Goal: Task Accomplishment & Management: Use online tool/utility

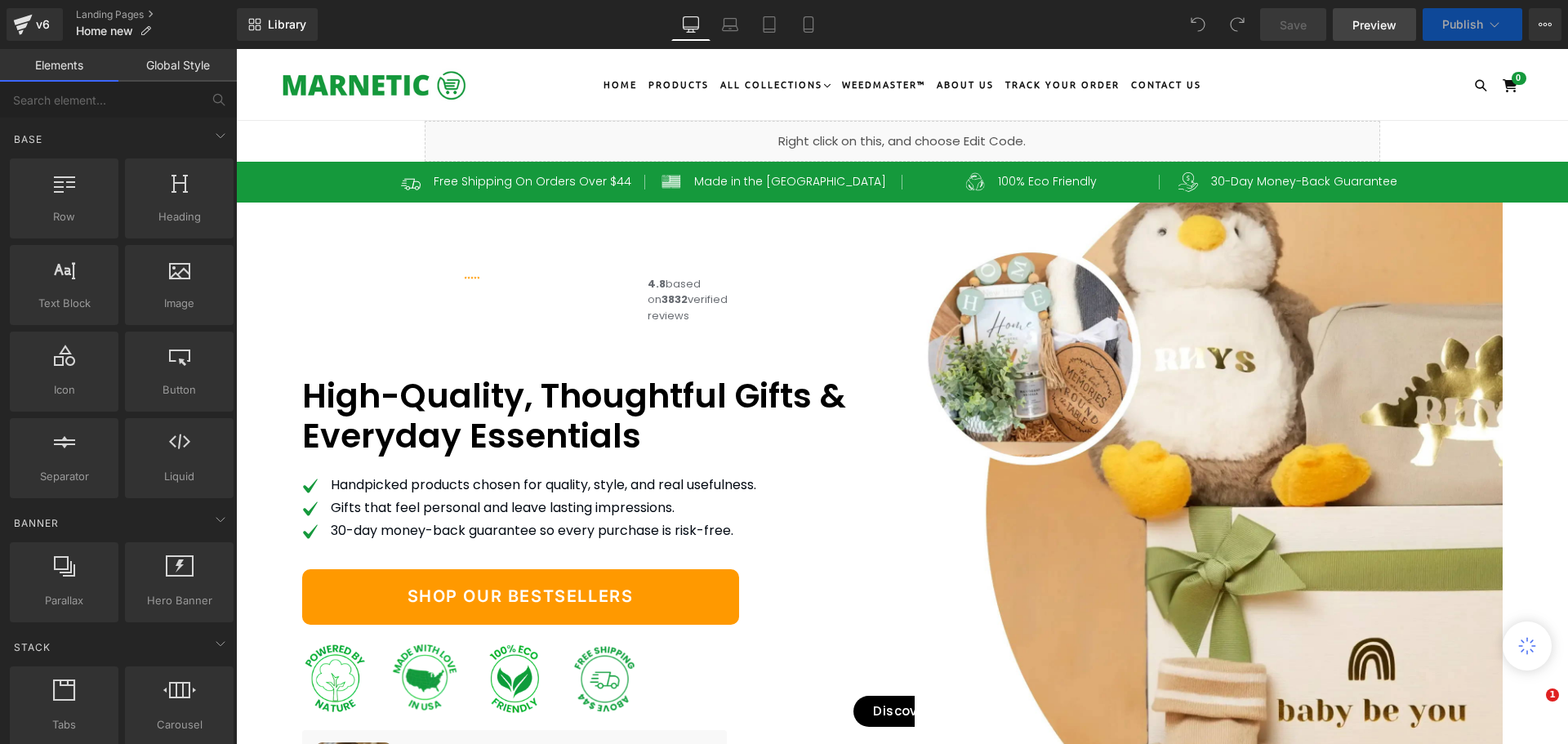
click at [1373, 21] on span "Preview" at bounding box center [1375, 25] width 44 height 17
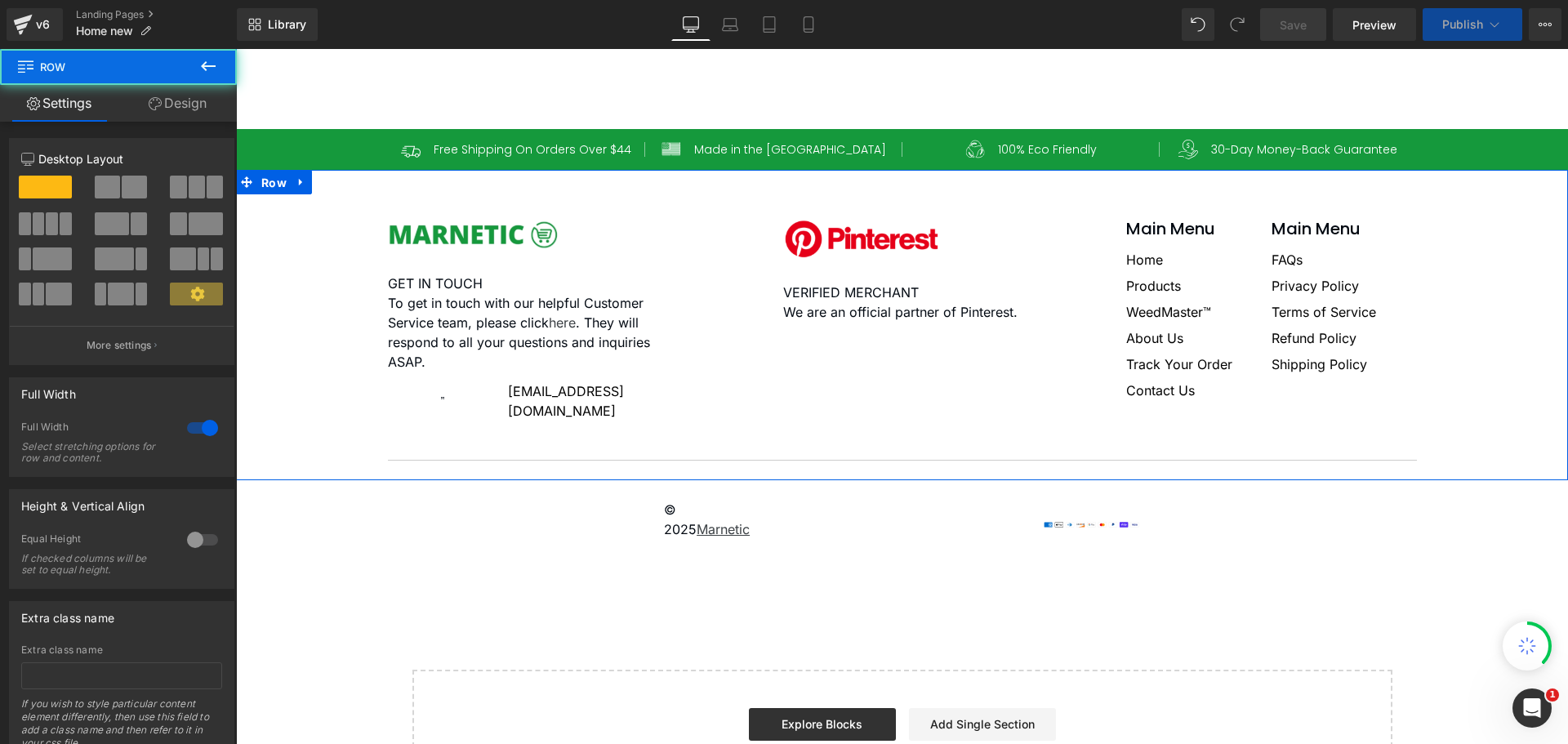
click at [160, 108] on link "Design" at bounding box center [178, 103] width 119 height 36
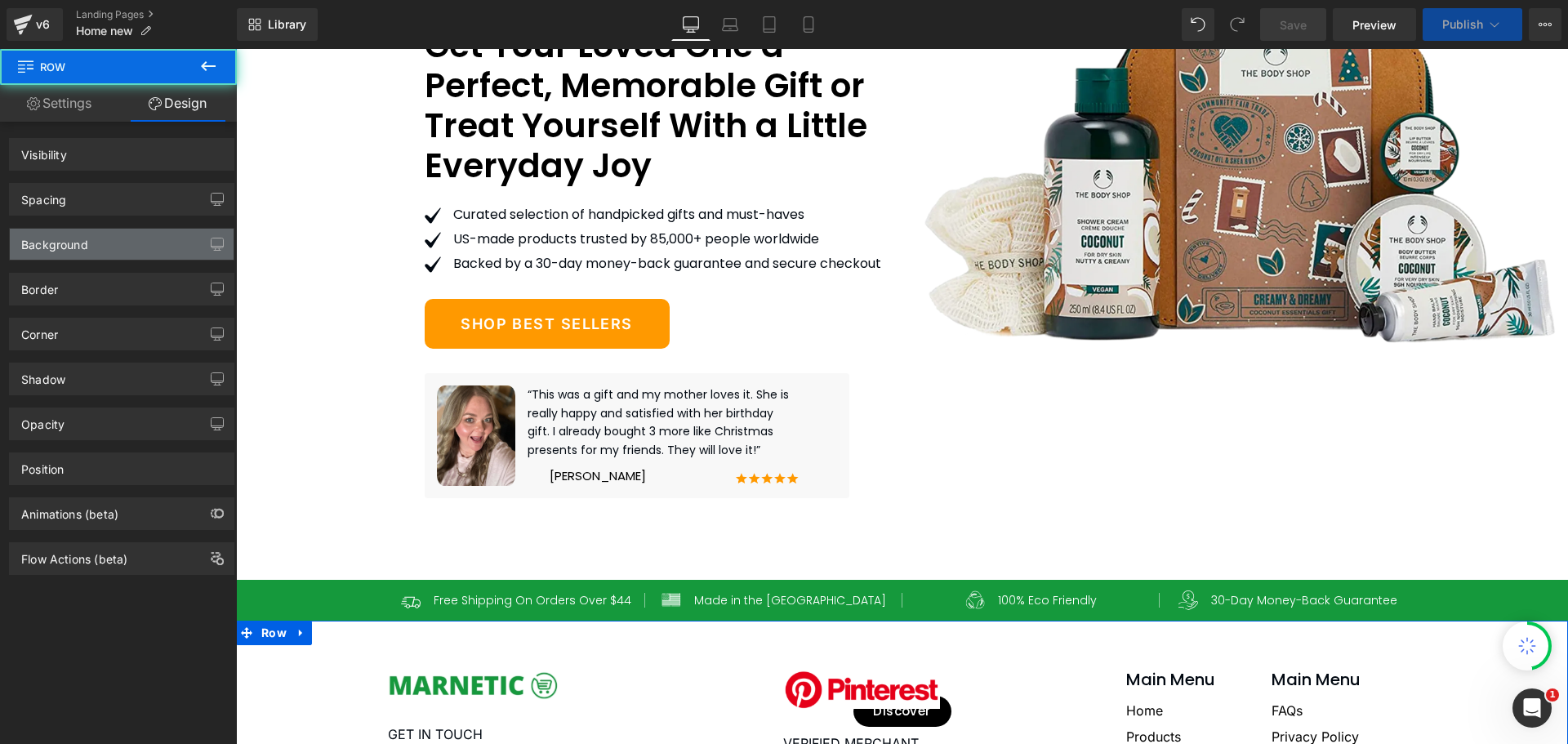
click at [67, 242] on div "Background" at bounding box center [54, 240] width 67 height 23
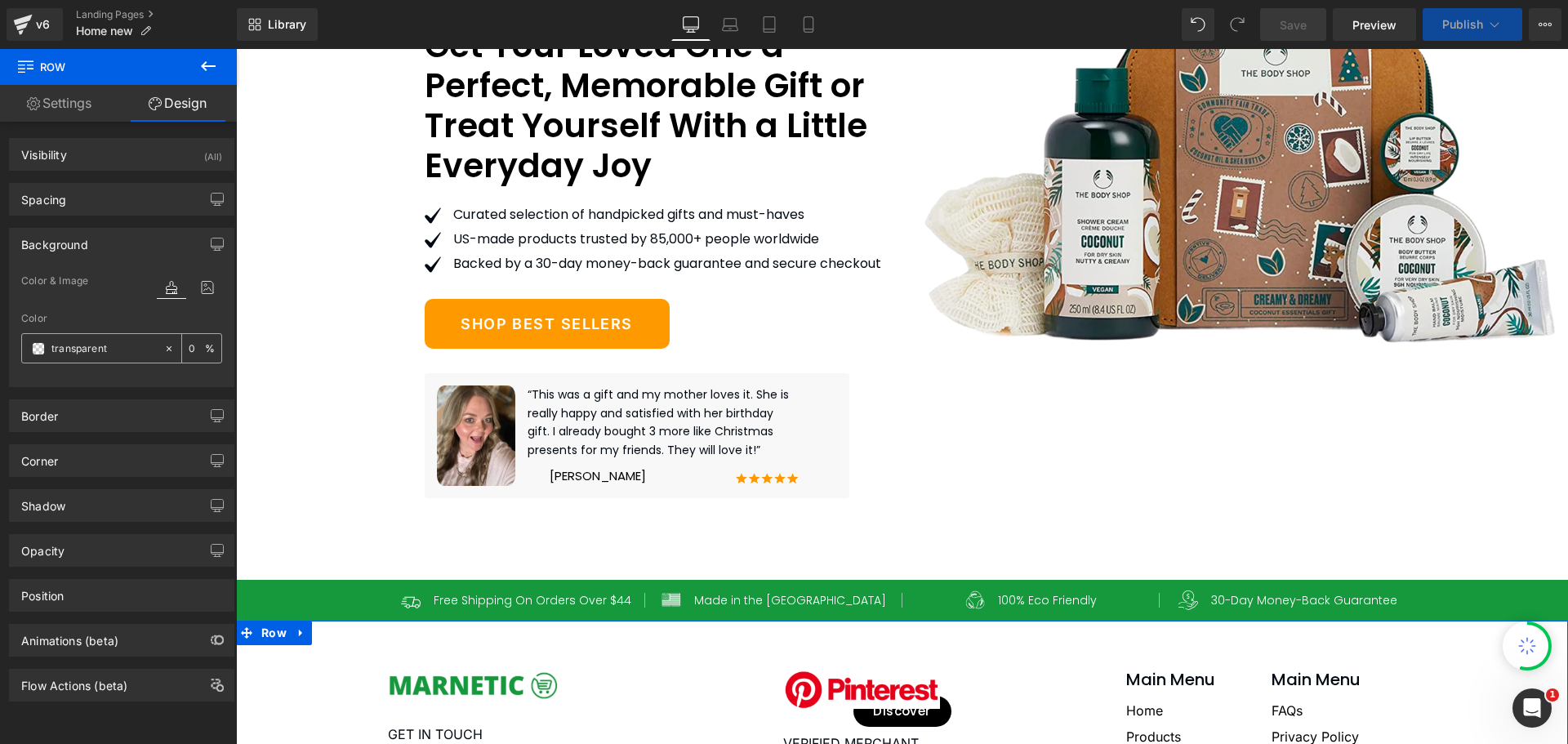
scroll to position [10122, 0]
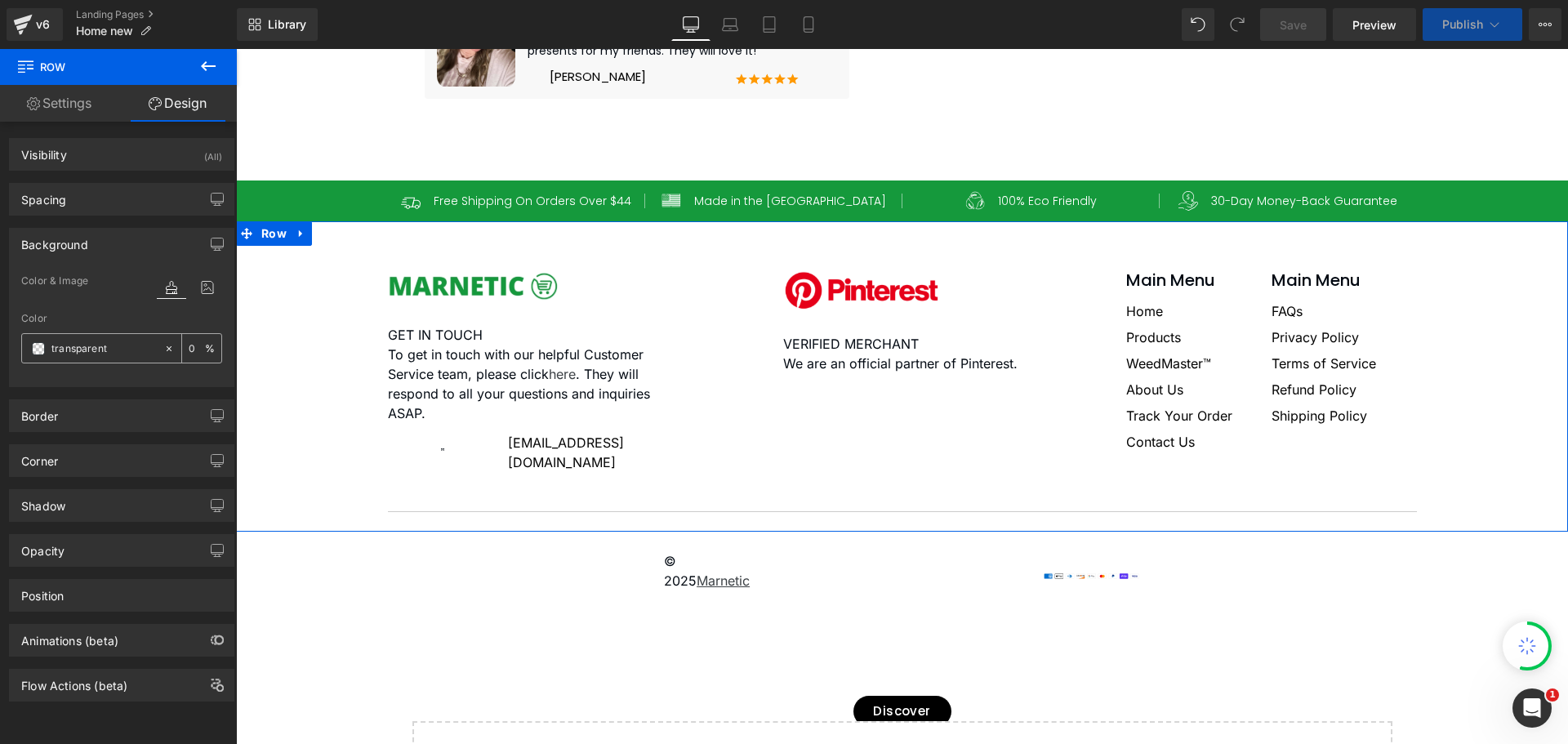
click at [97, 351] on input "text" at bounding box center [103, 349] width 104 height 18
paste input "Dashboard Preview"
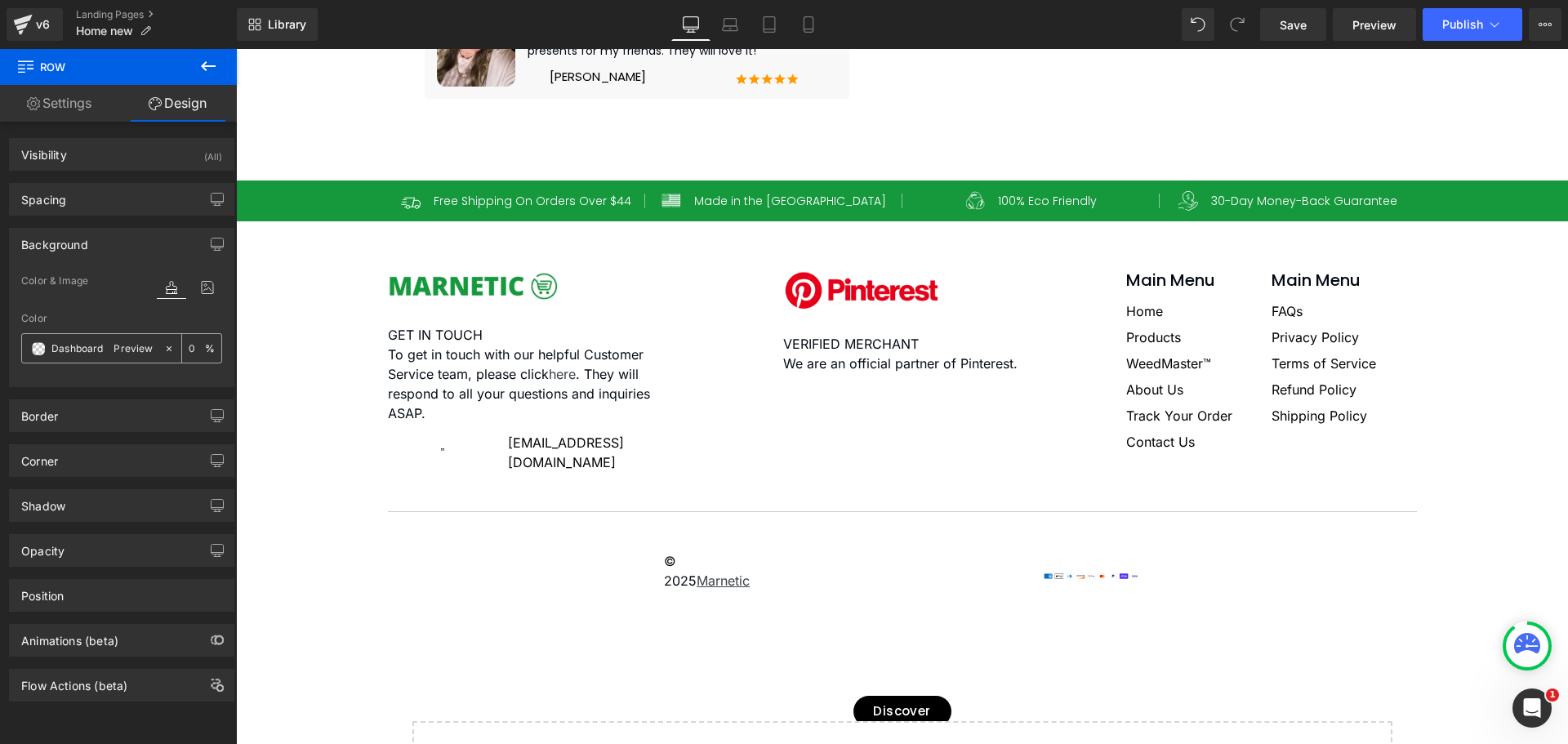
paste input "F7F9F8"
type input "F7F9F8"
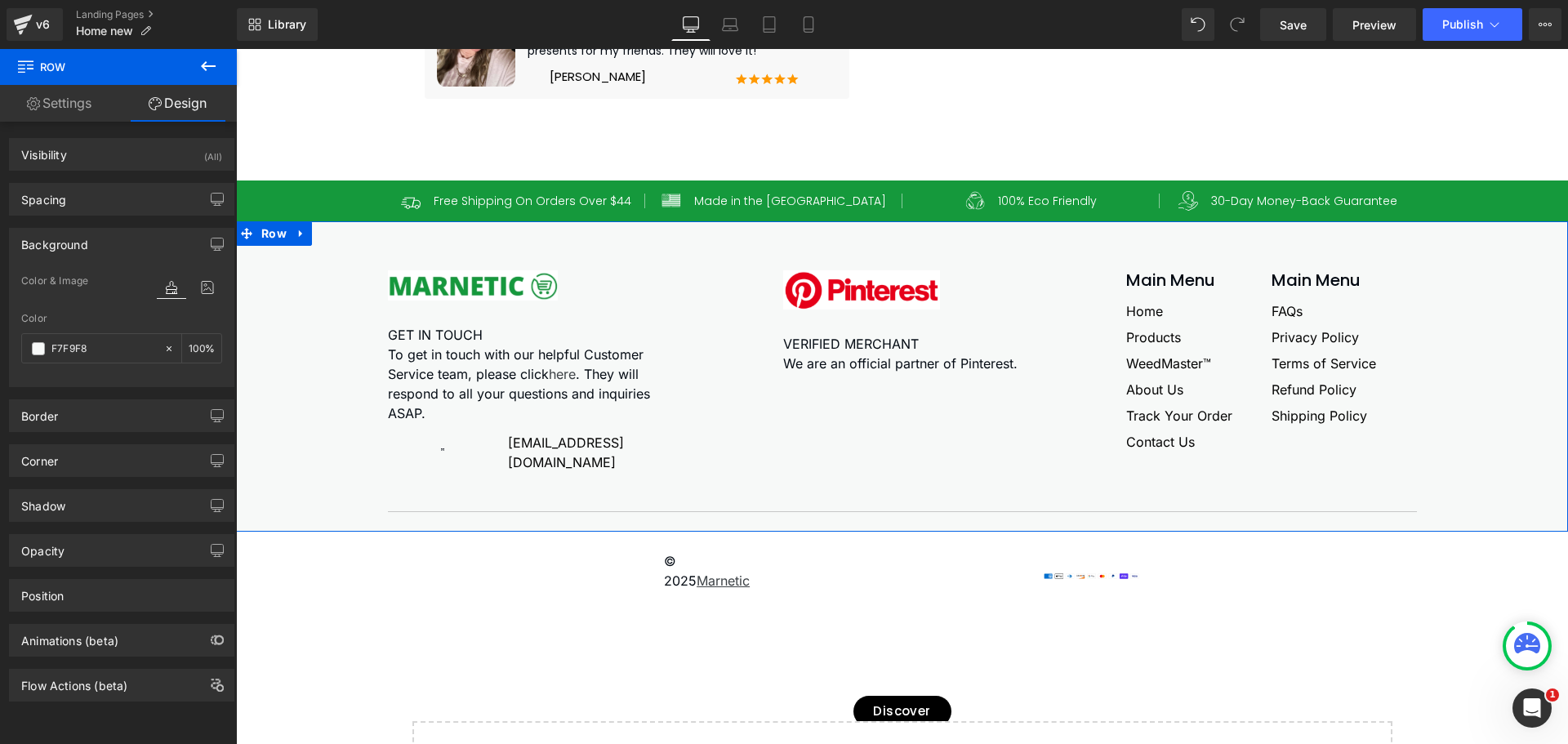
click at [300, 590] on div "© 2025 Marnetic Text Block Image Row Row Row" at bounding box center [902, 571] width 1299 height 39
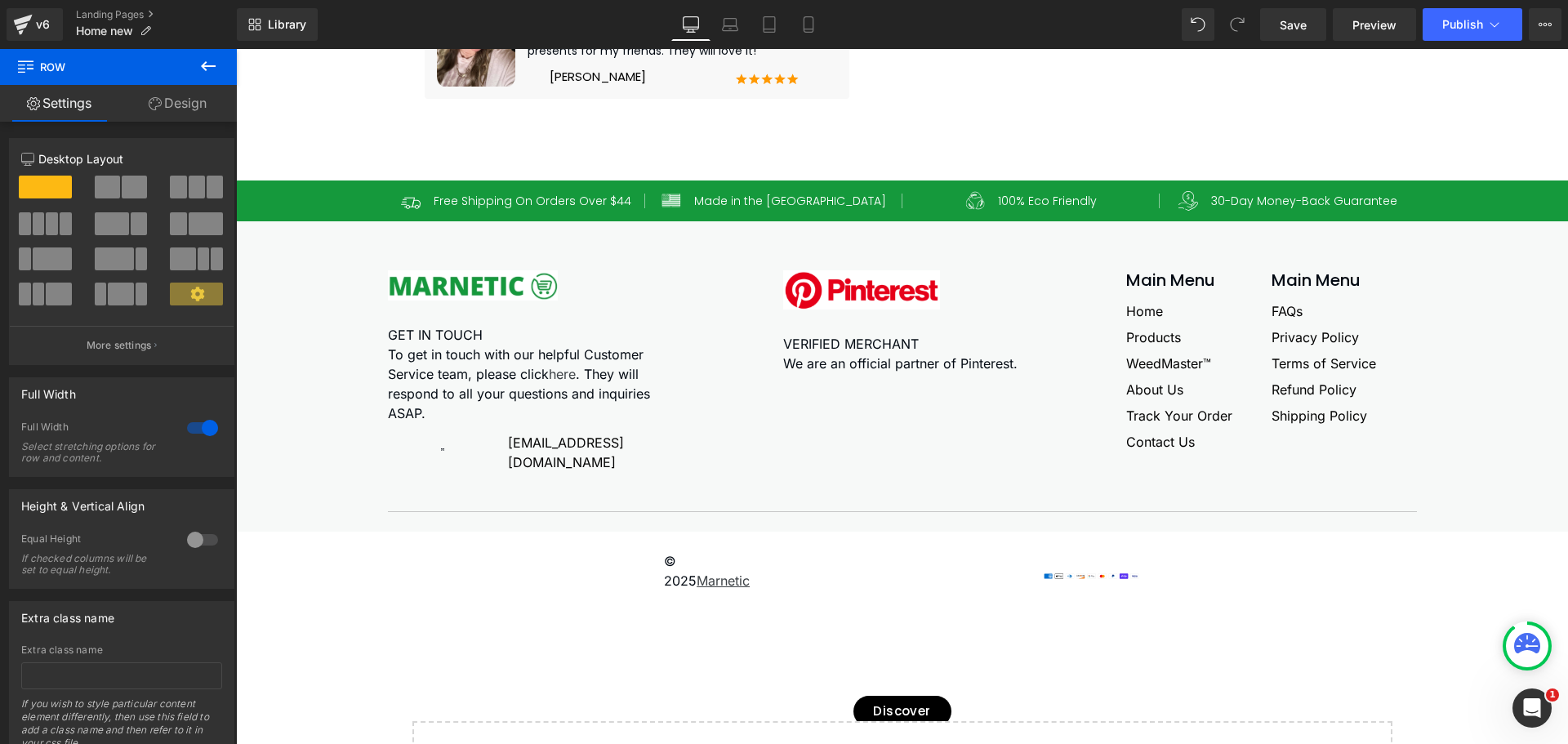
click at [291, 590] on div "© 2025 Marnetic Text Block Image Row Row Row" at bounding box center [902, 571] width 1299 height 39
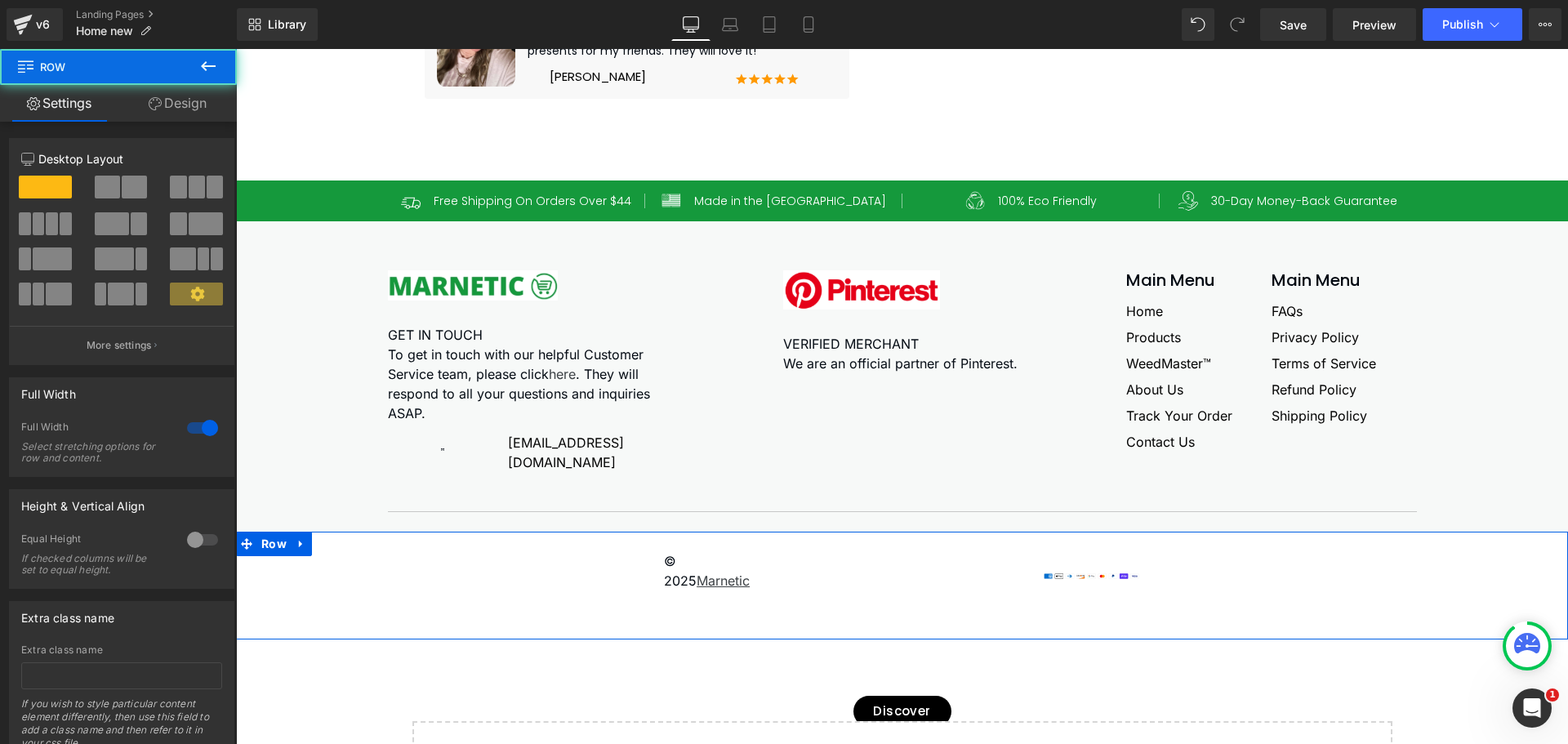
click at [304, 590] on div "© 2025 Marnetic Text Block Image Row Row Row" at bounding box center [902, 571] width 1299 height 39
click at [163, 101] on link "Design" at bounding box center [178, 103] width 119 height 36
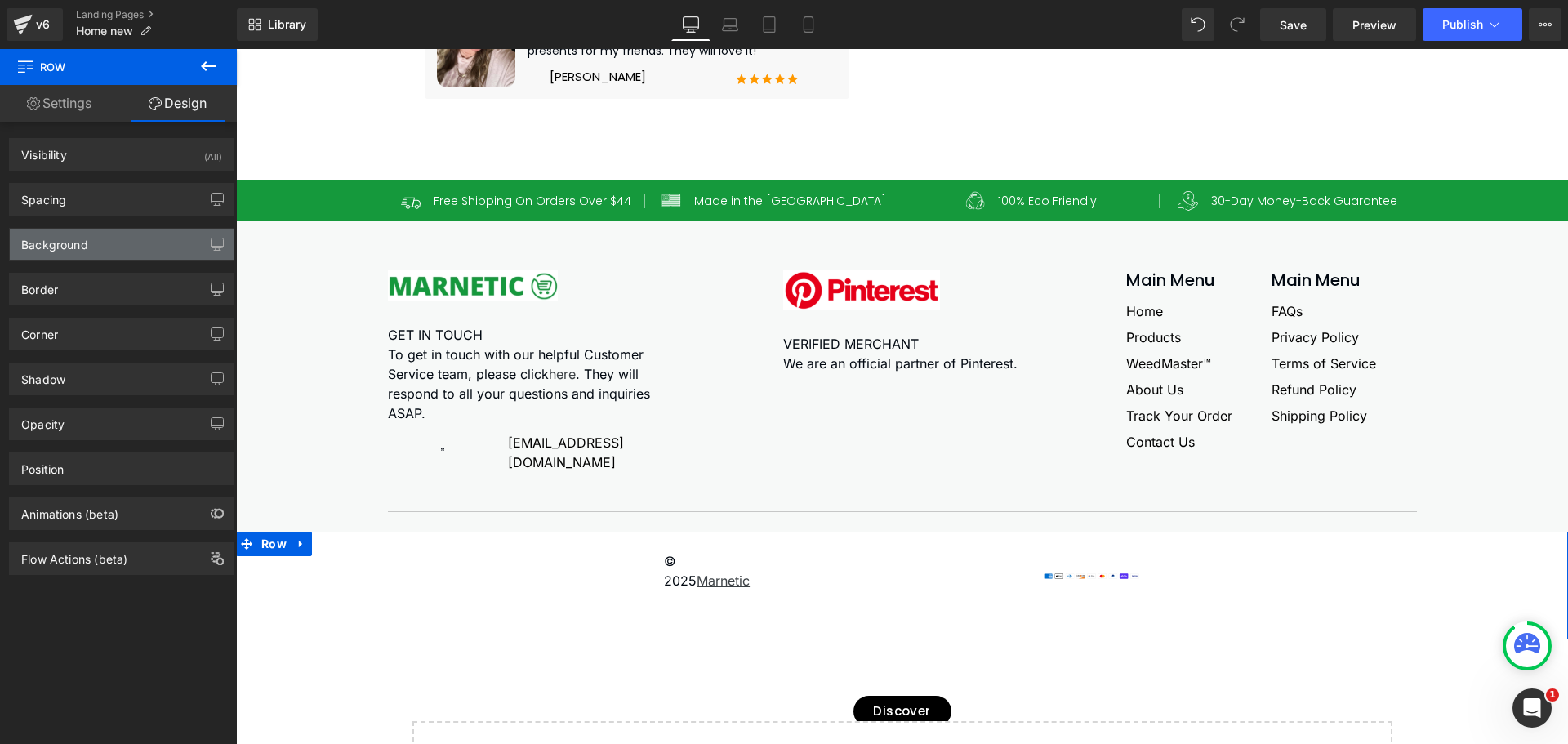
click at [56, 239] on div "Background" at bounding box center [54, 240] width 67 height 23
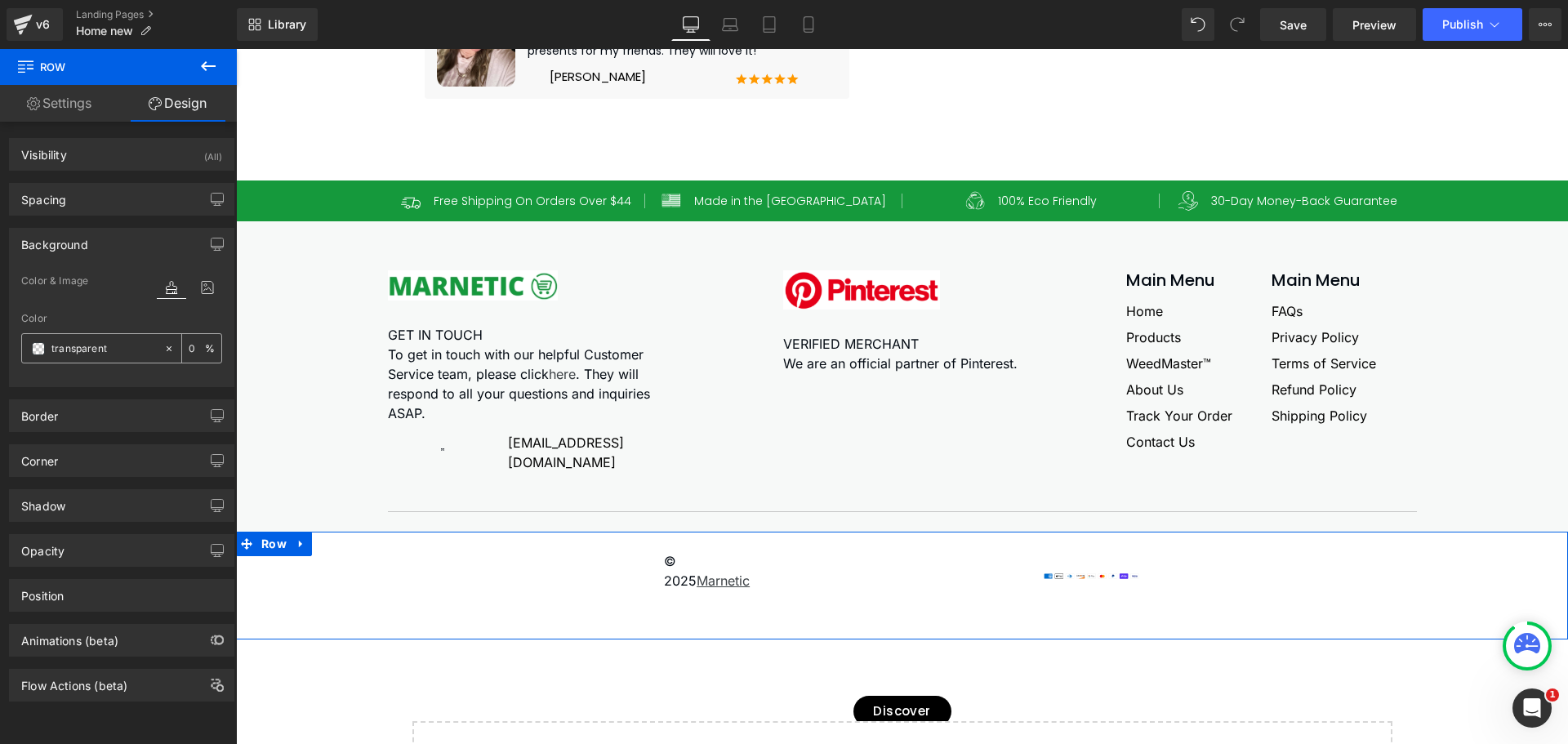
click at [70, 351] on input "text" at bounding box center [103, 349] width 104 height 18
paste input "F7F9F8"
type input "F7F9F8"
click at [1294, 32] on span "Save" at bounding box center [1293, 25] width 27 height 17
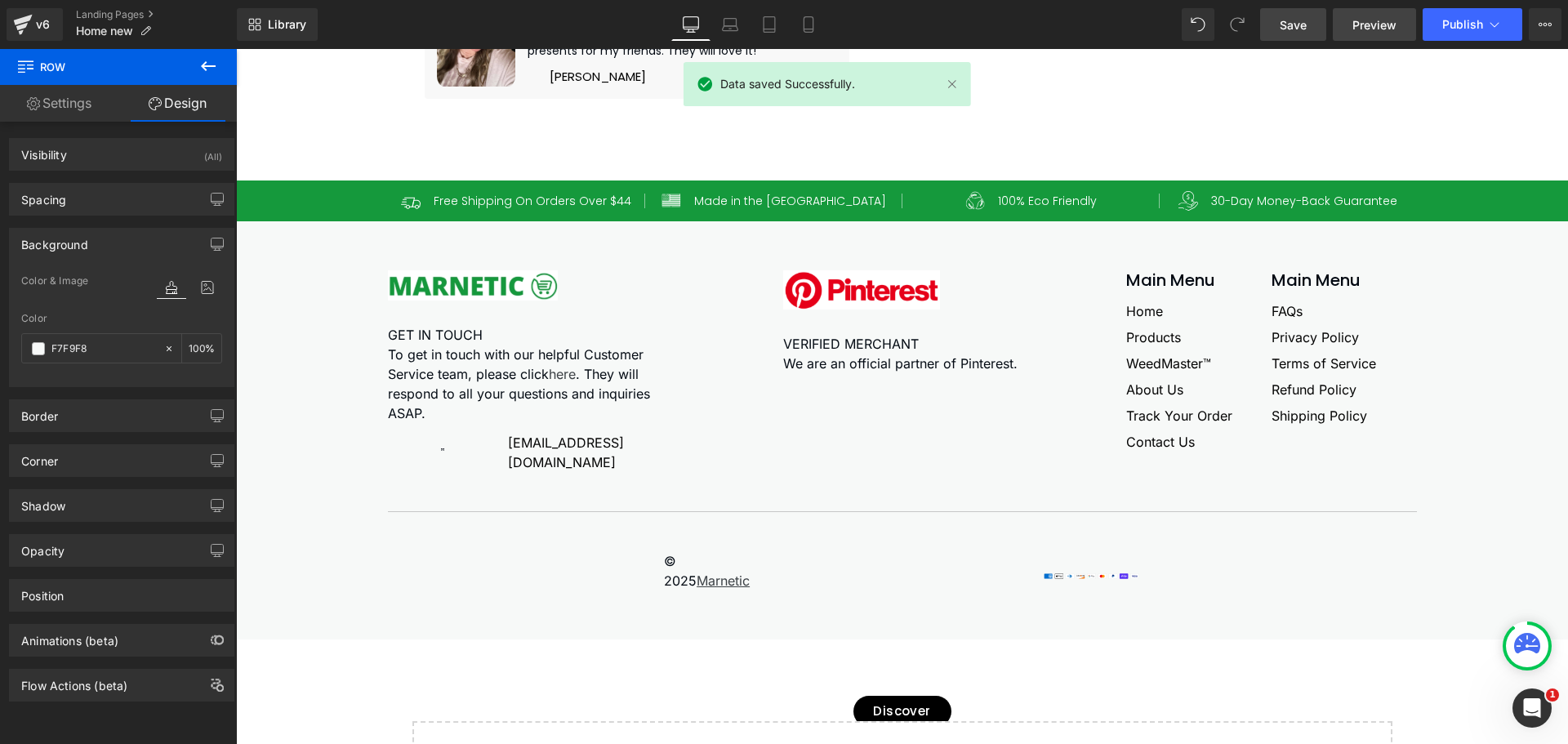
click at [1377, 33] on span "Preview" at bounding box center [1375, 25] width 44 height 17
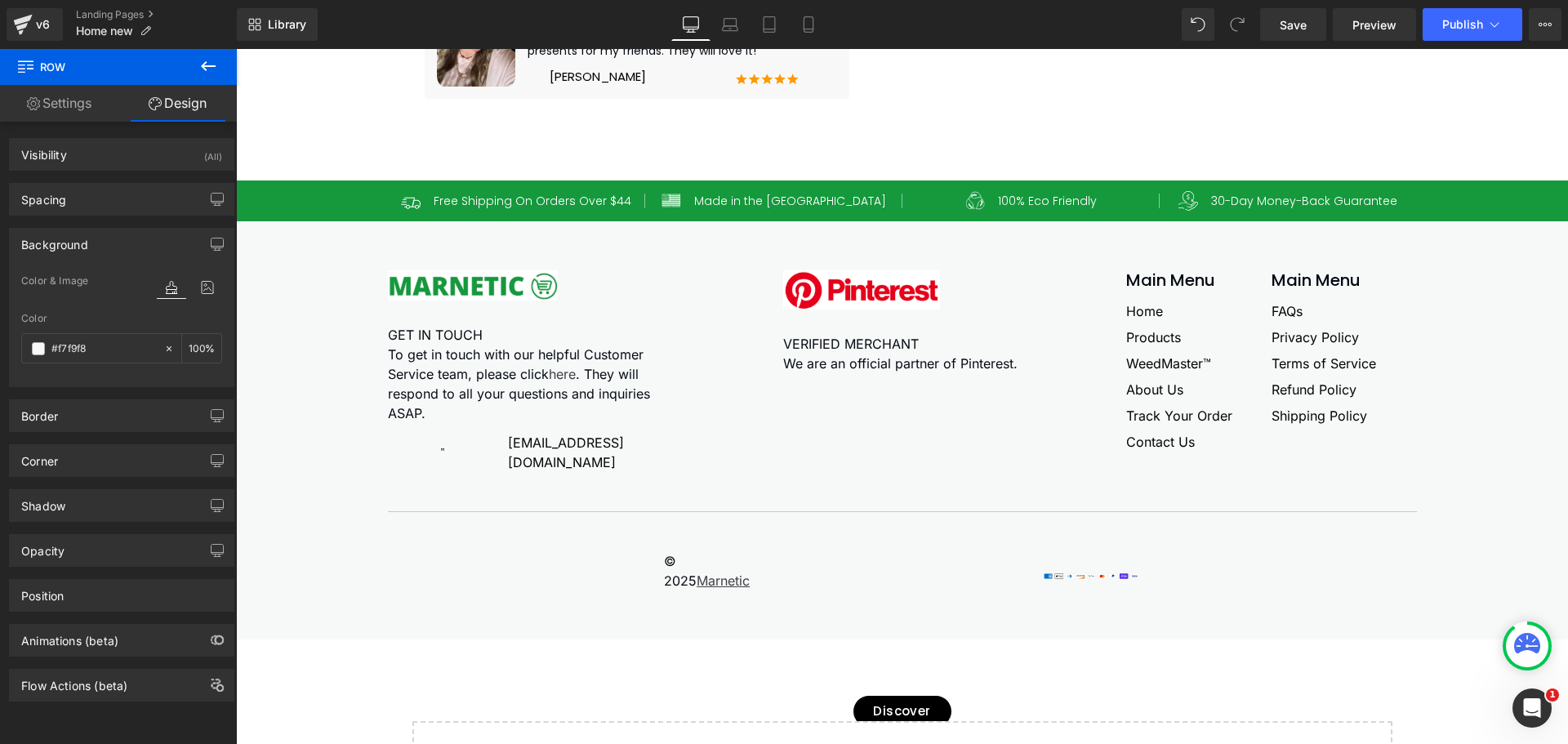
scroll to position [10122, 0]
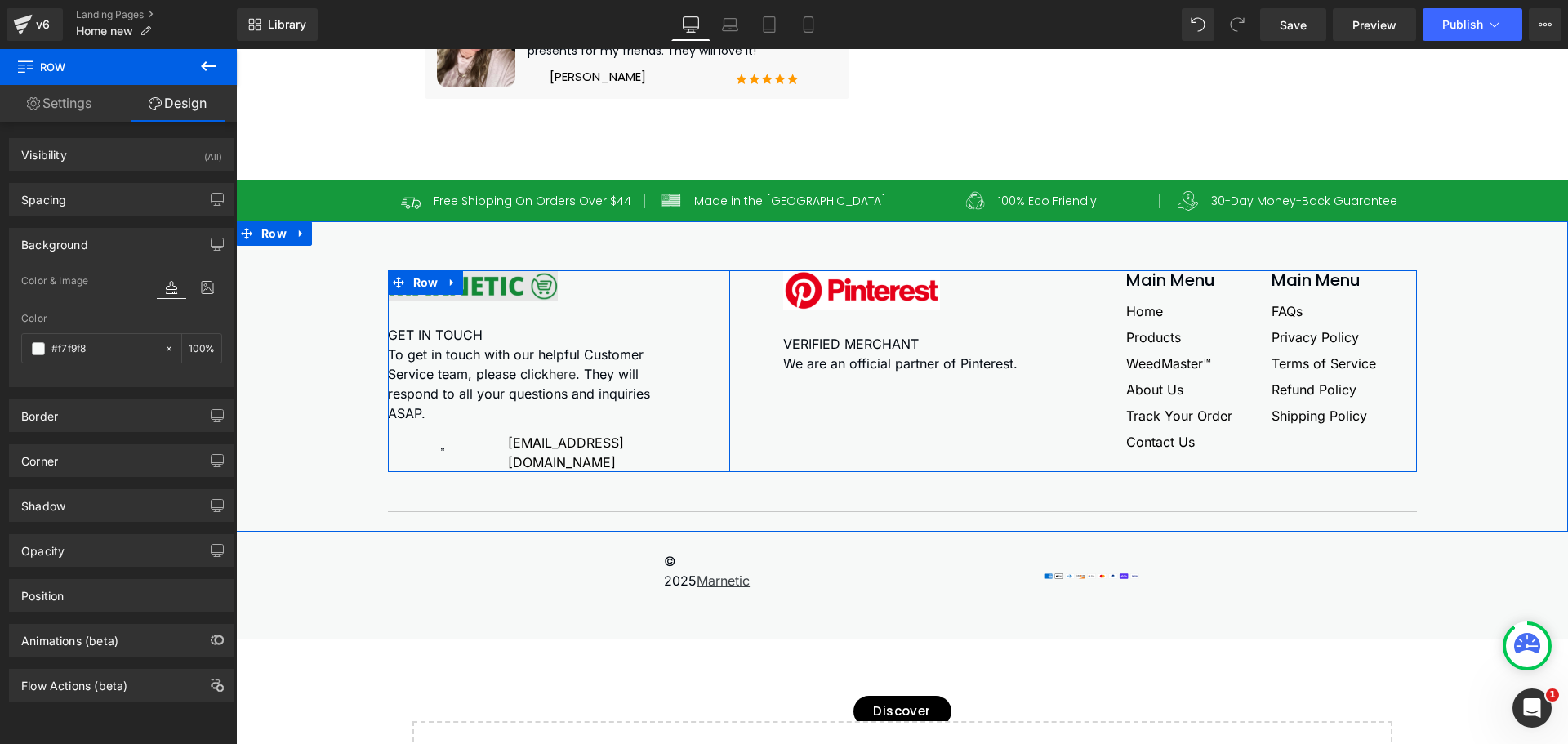
click at [427, 337] on div "Image GET IN TOUCH To get in touch with our helpful Customer Service team, plea…" at bounding box center [901, 372] width 1029 height 202
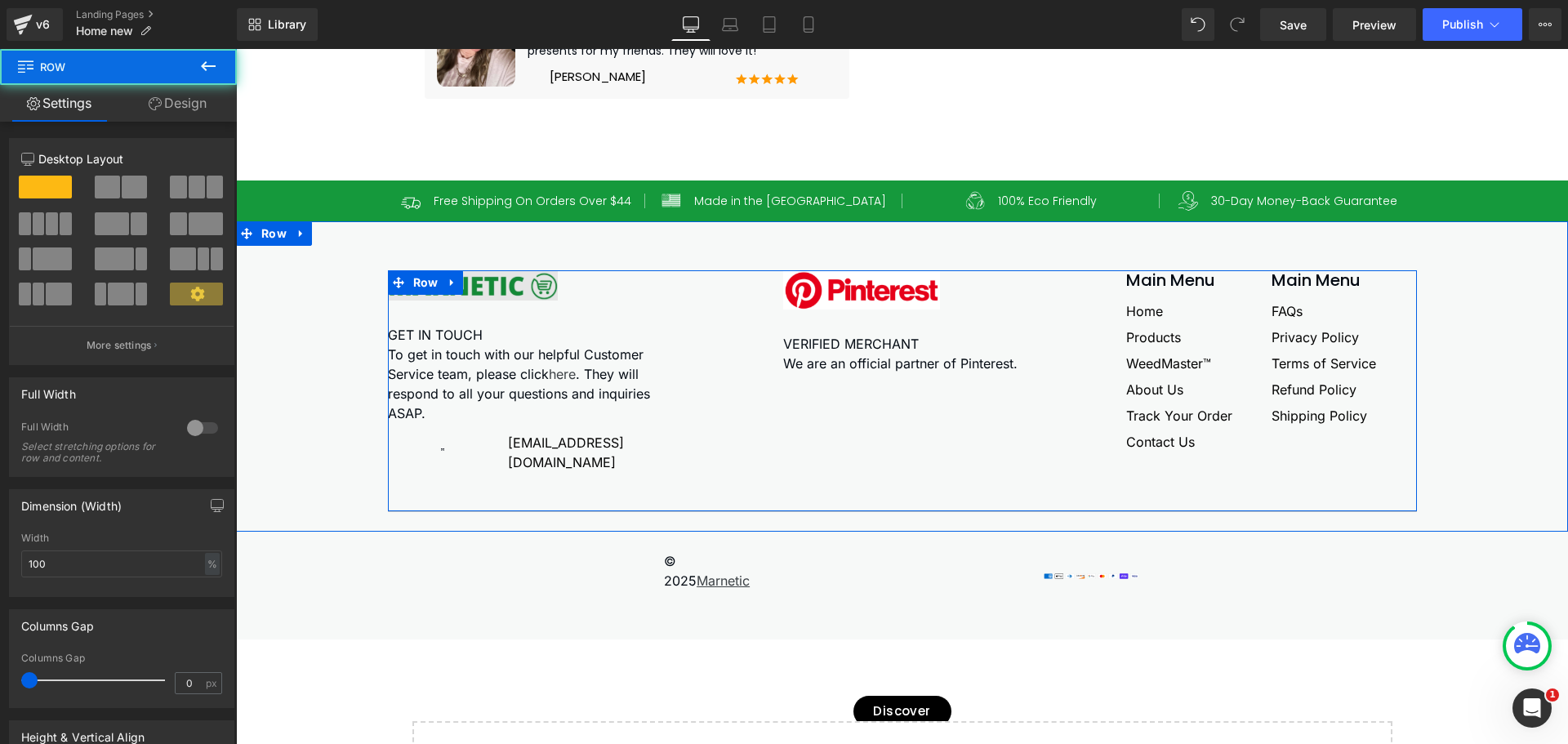
click at [484, 300] on img at bounding box center [472, 286] width 170 height 31
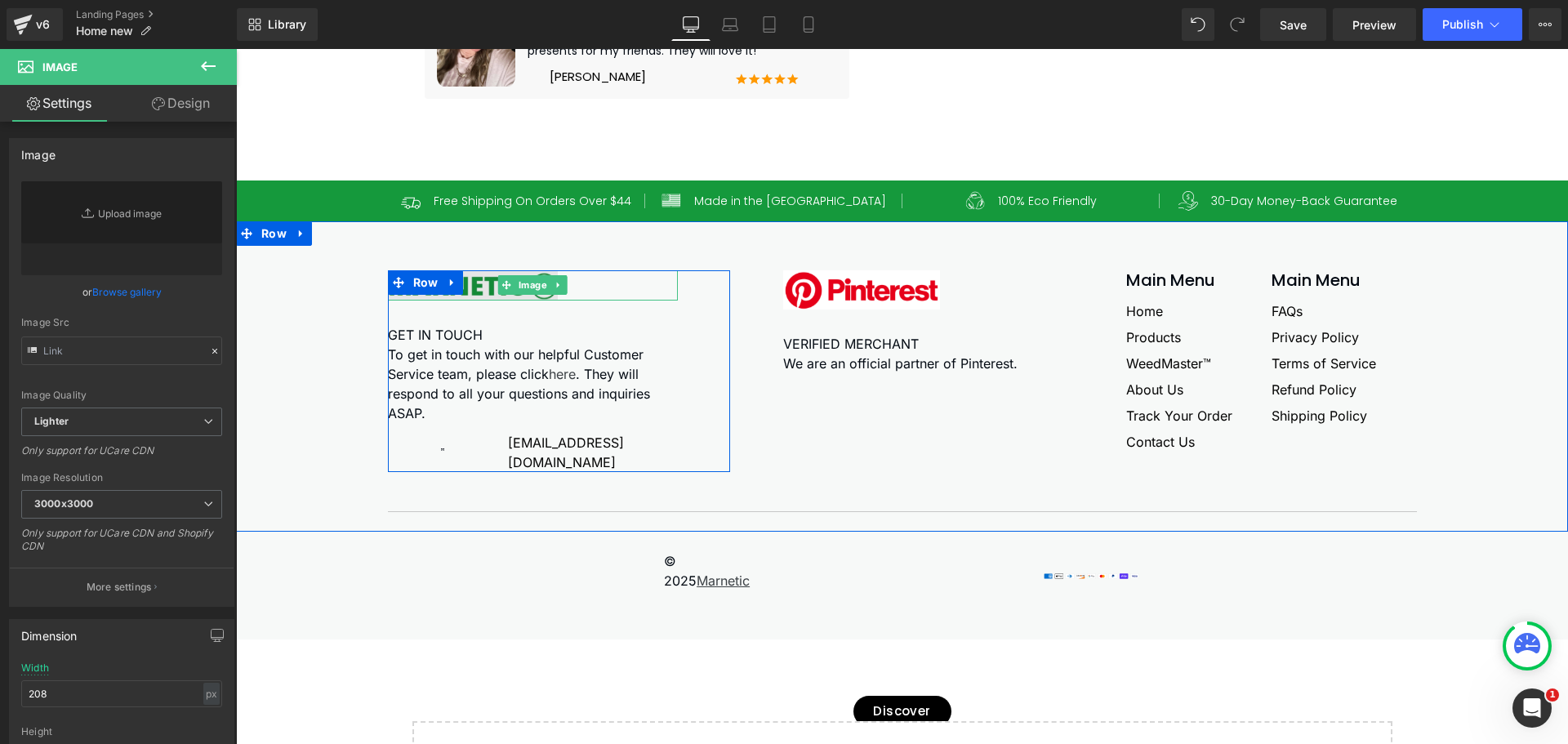
type input "[URL][DOMAIN_NAME]"
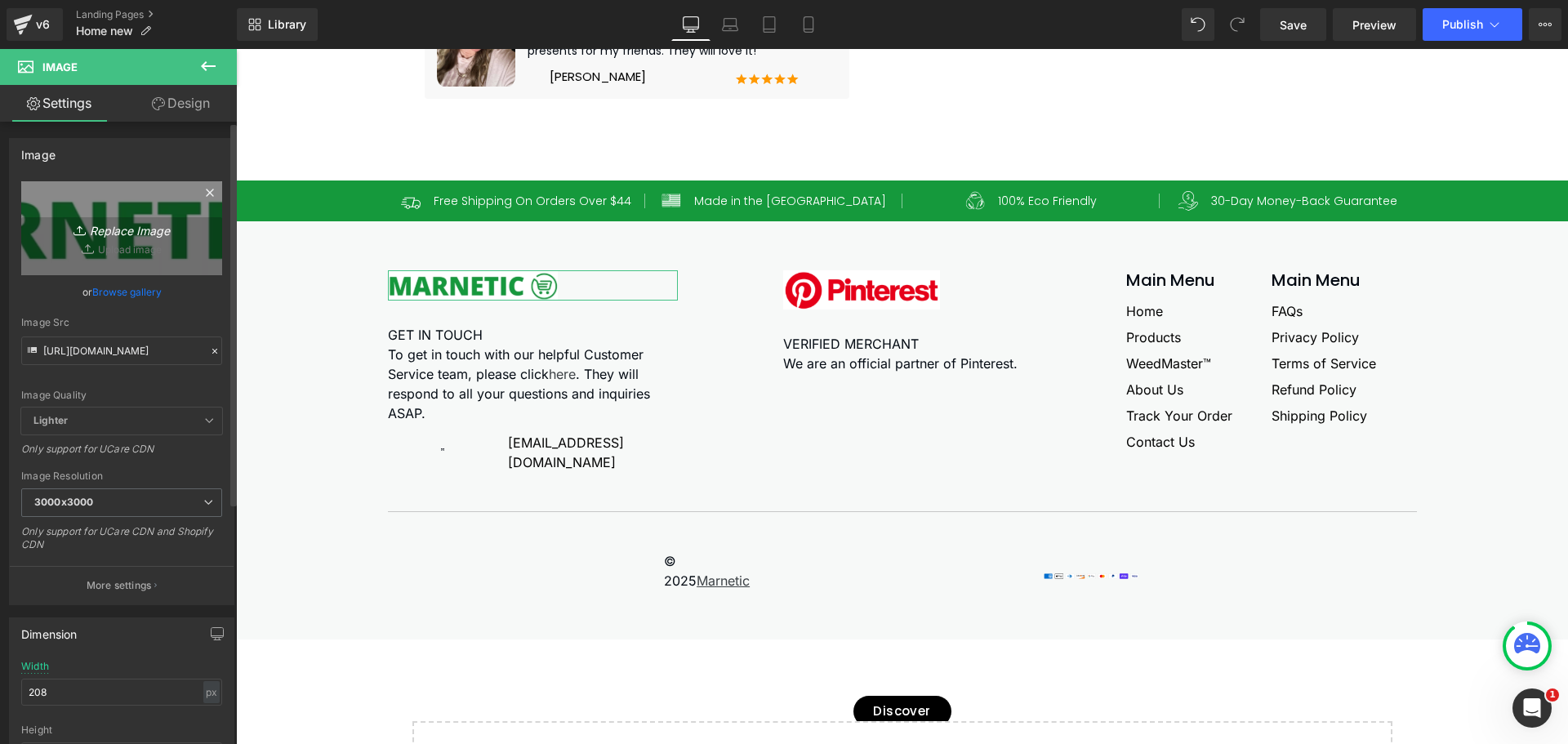
click at [107, 234] on icon "Replace Image" at bounding box center [121, 228] width 131 height 20
type input "C:\fakepath\image 111.png"
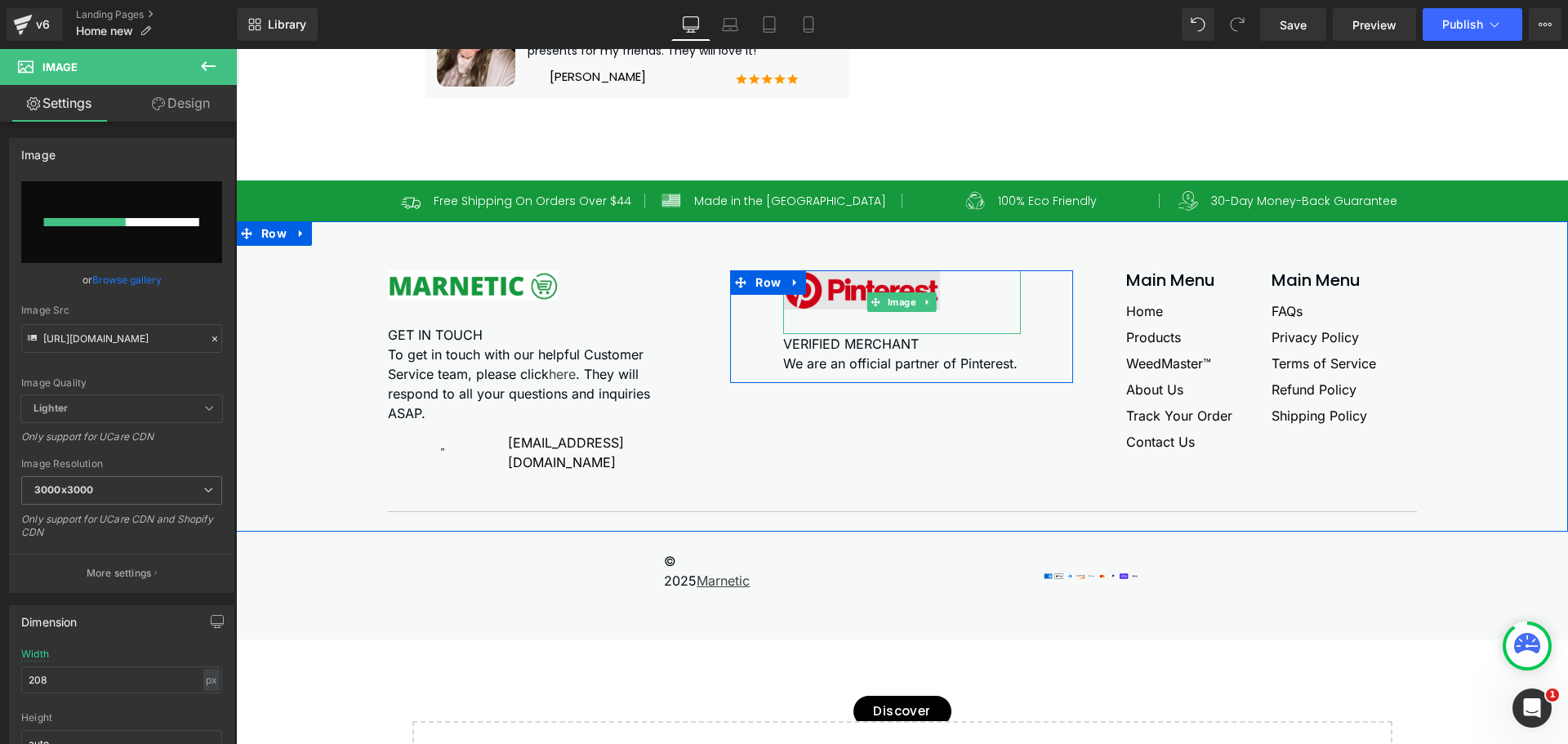
click at [852, 334] on img at bounding box center [862, 302] width 157 height 64
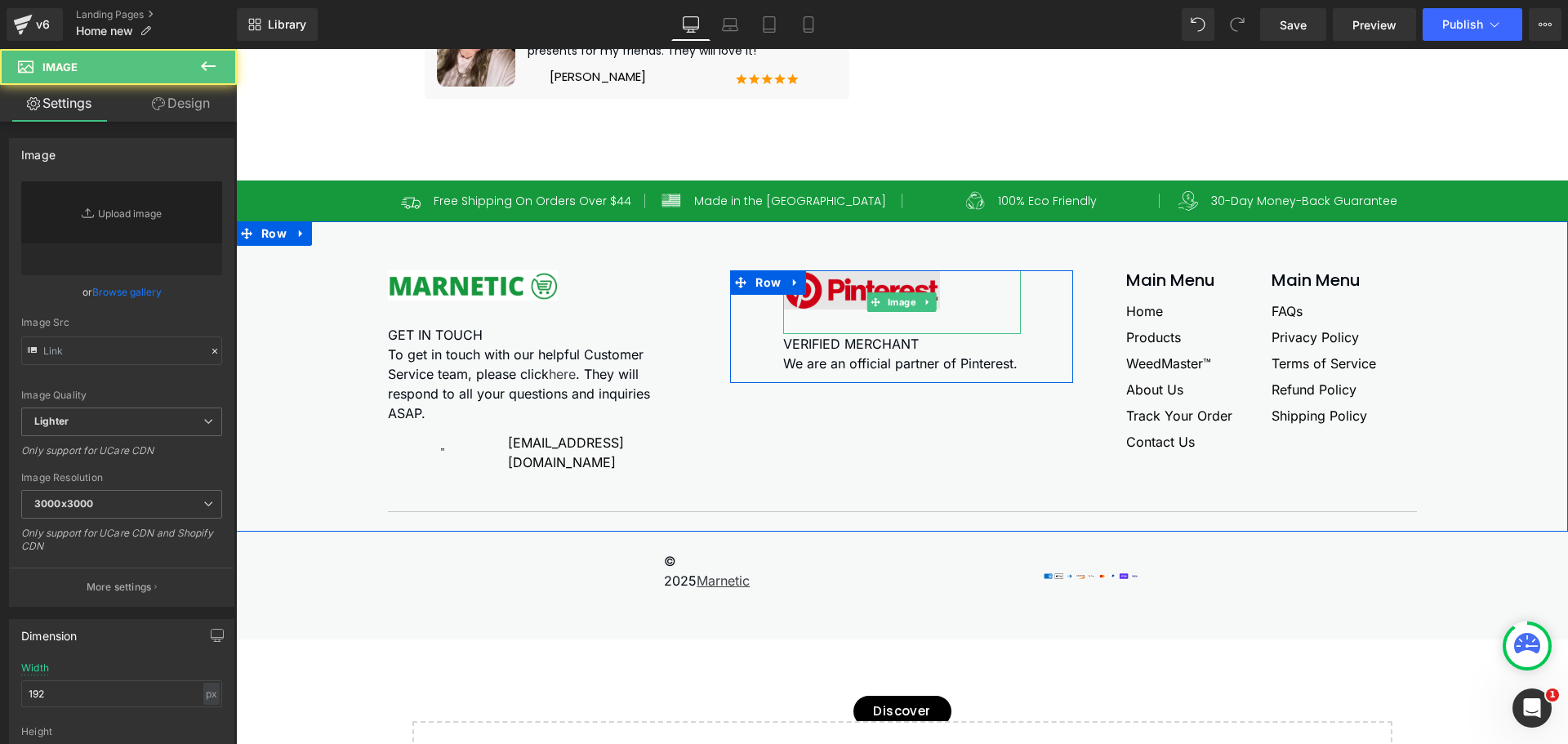
type input "[URL][DOMAIN_NAME]"
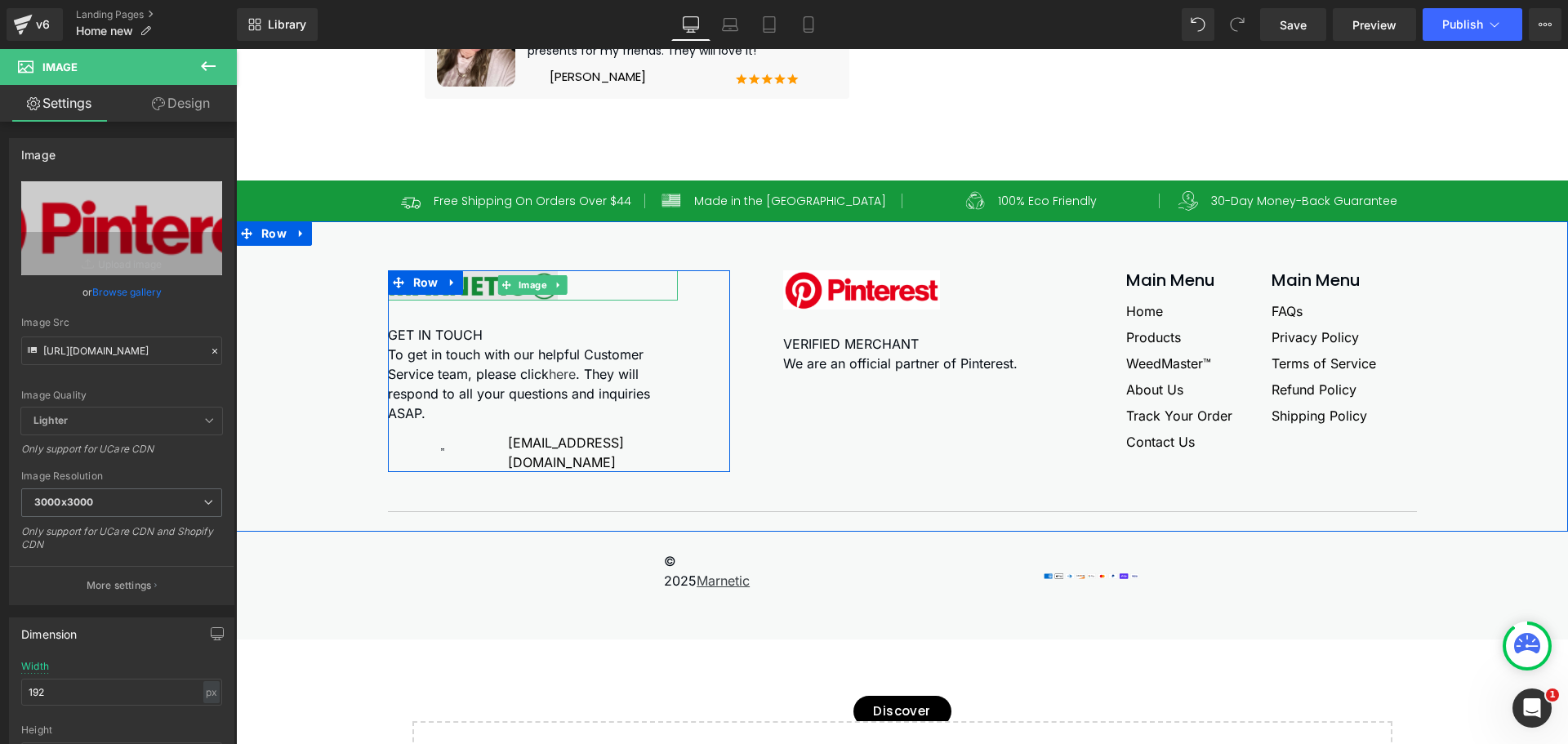
click at [457, 300] on img at bounding box center [472, 286] width 170 height 31
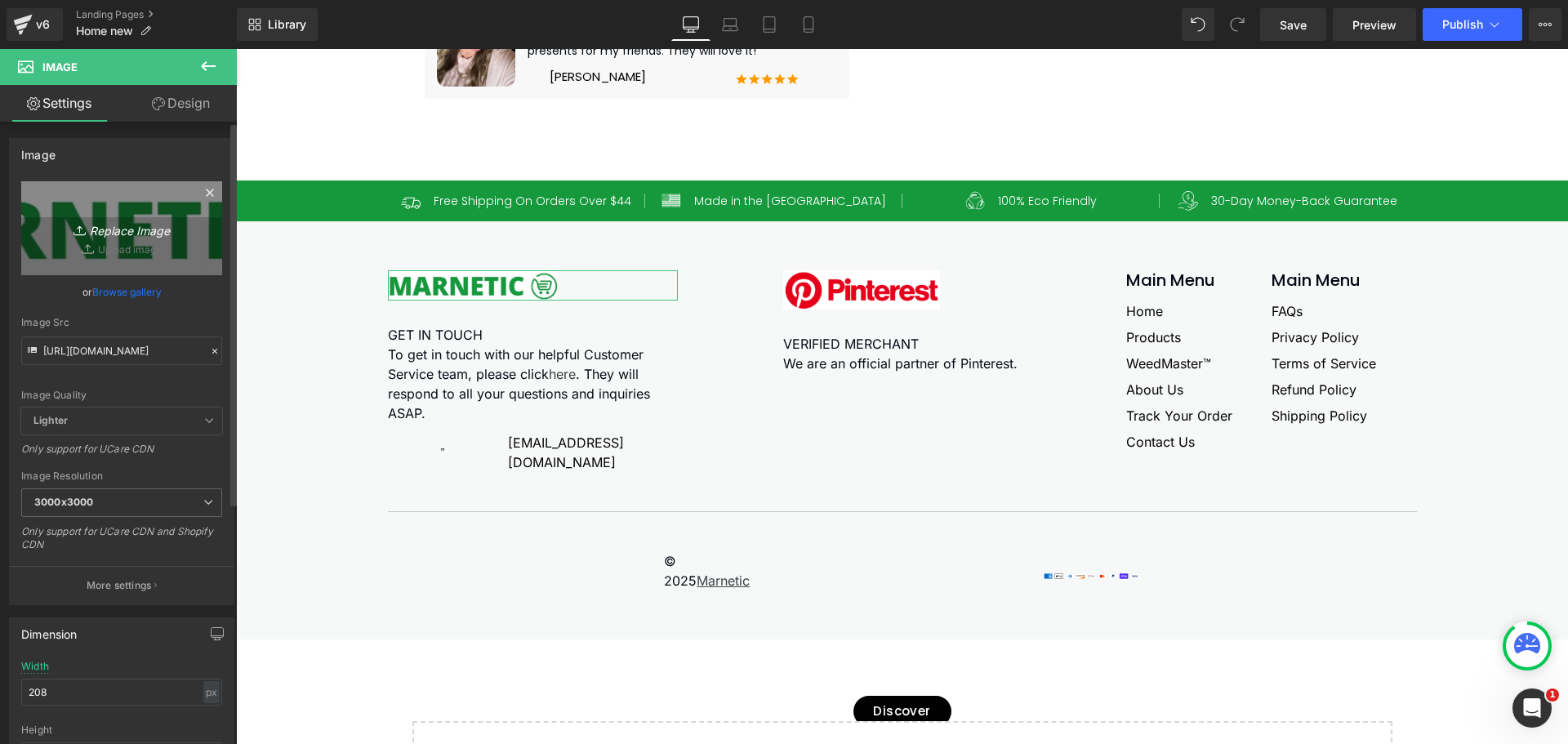
click at [126, 203] on link "Replace Image" at bounding box center [121, 228] width 201 height 94
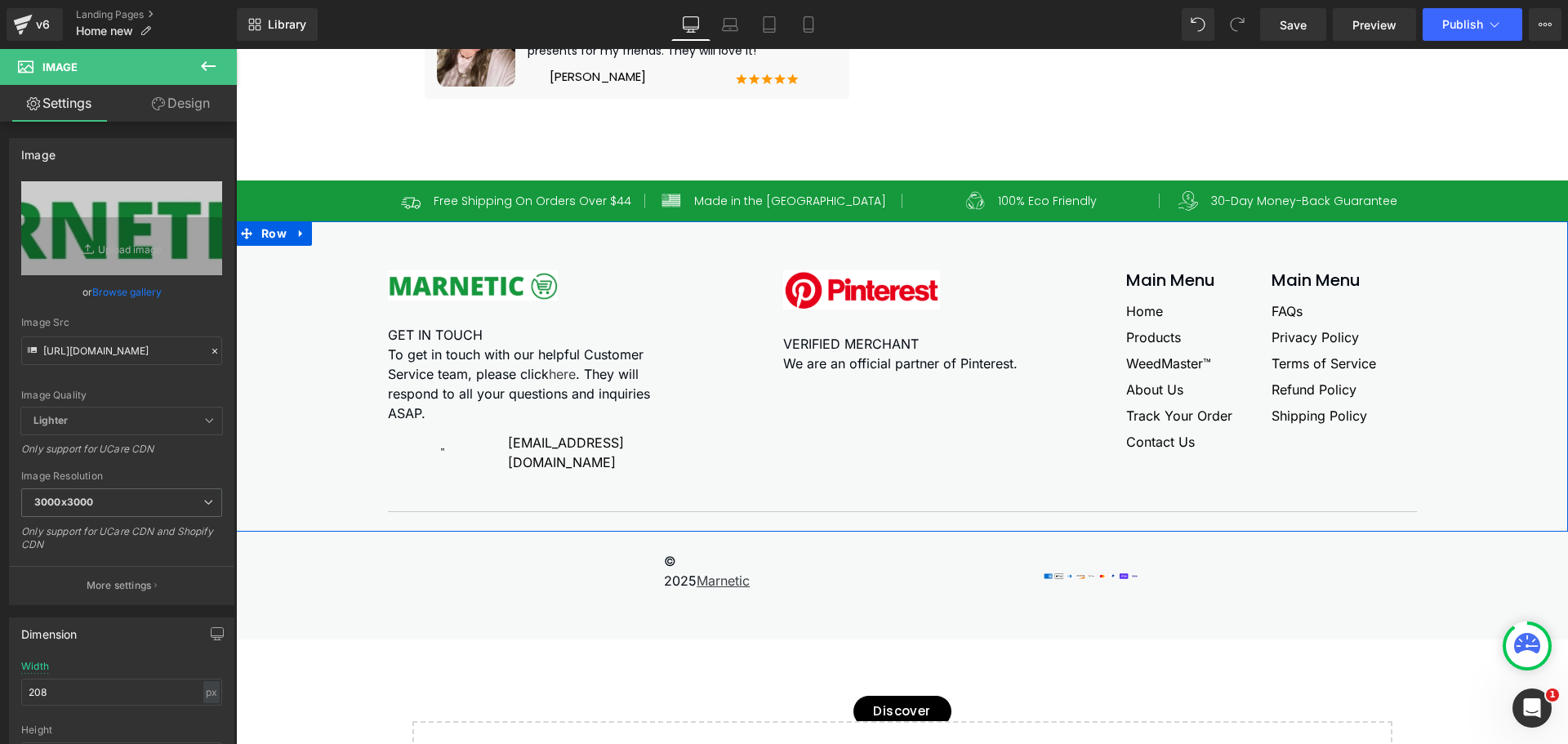
click at [297, 353] on div "Image GET IN TOUCH To get in touch with our helpful Customer Service team, plea…" at bounding box center [902, 391] width 1299 height 242
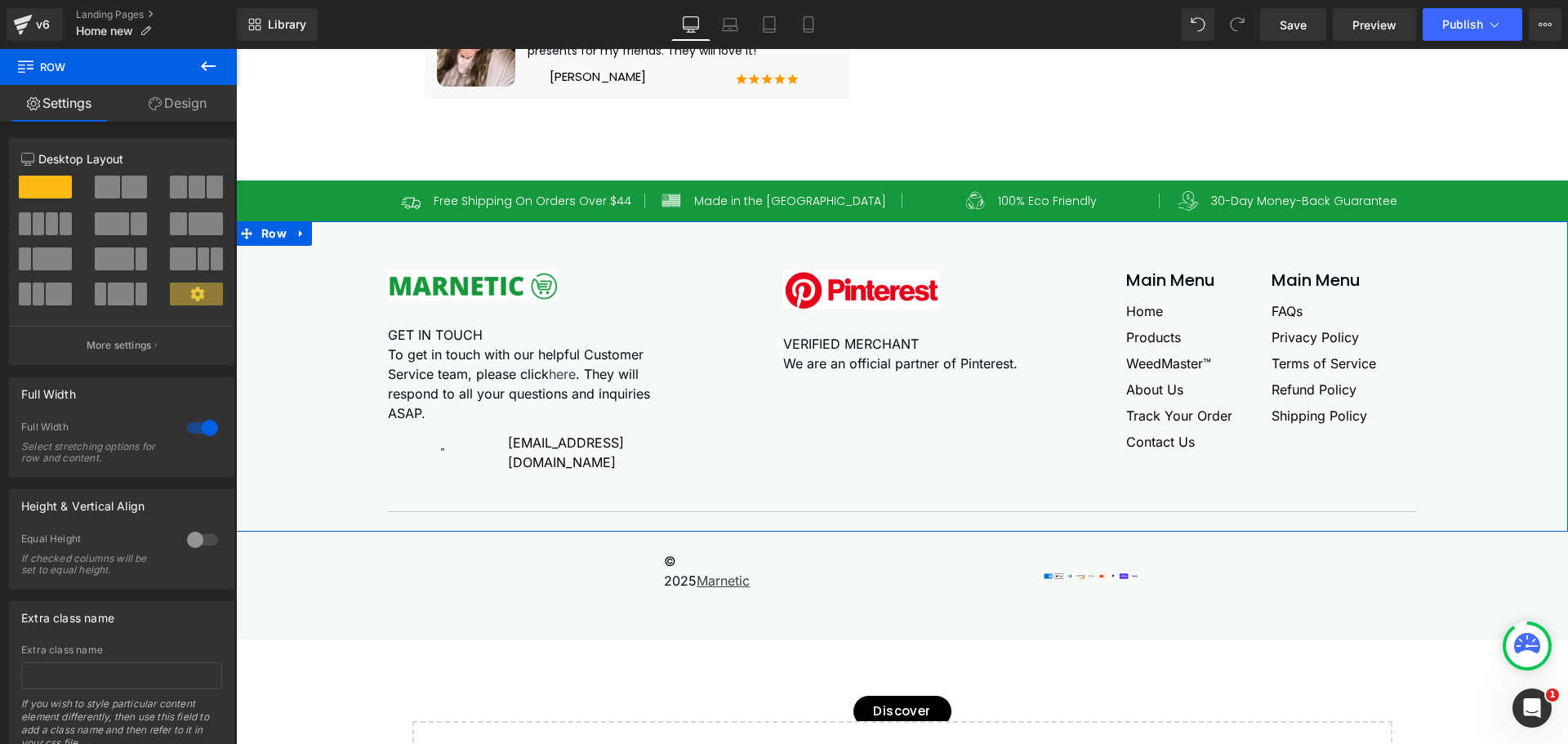
click at [198, 110] on link "Design" at bounding box center [178, 103] width 119 height 36
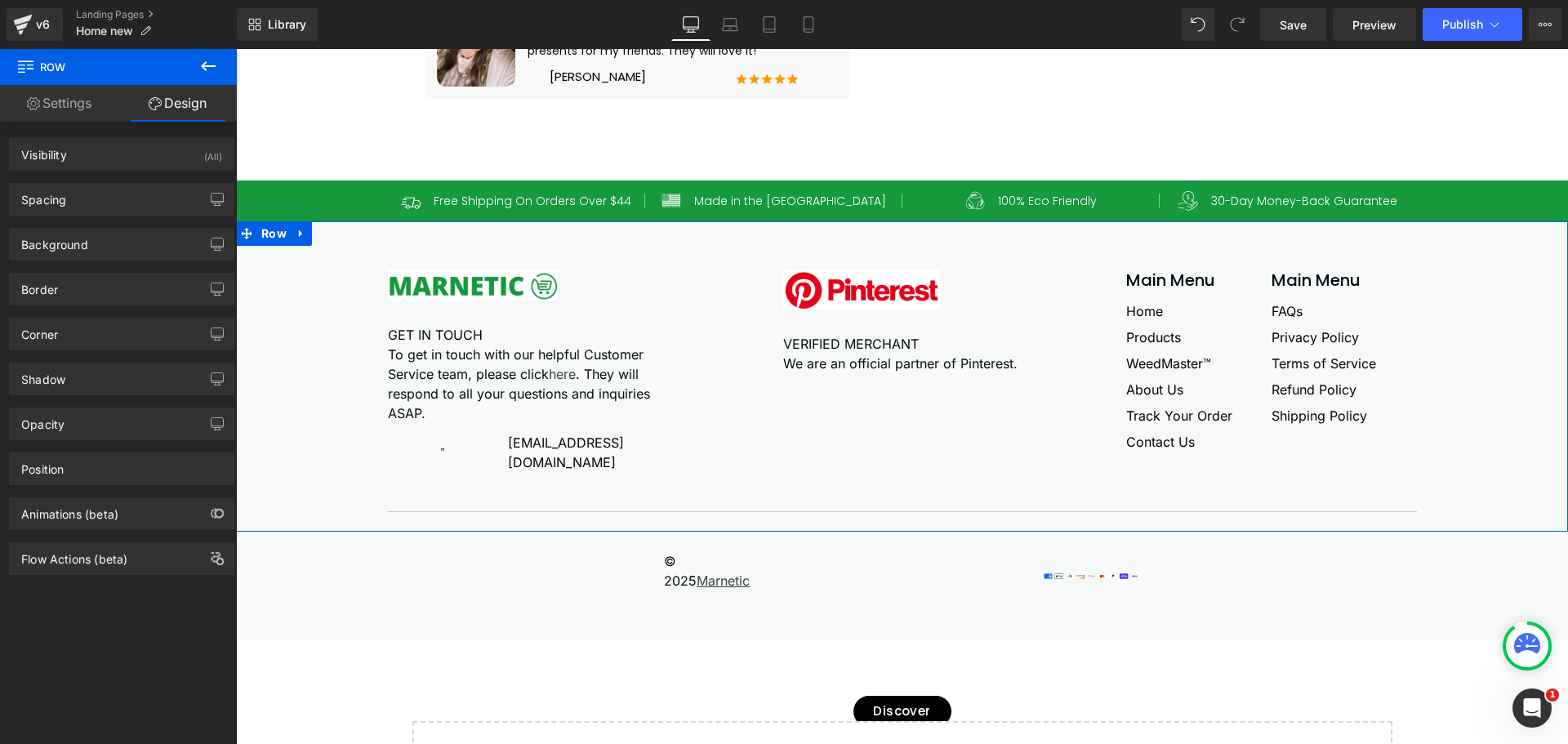
type input "#f7f9f8"
click at [65, 227] on div "Background Color & Image color #f7f9f8 Color #f7f9f8 100 % Image Replace Image …" at bounding box center [122, 238] width 244 height 45
click at [59, 233] on div "Background" at bounding box center [54, 240] width 67 height 23
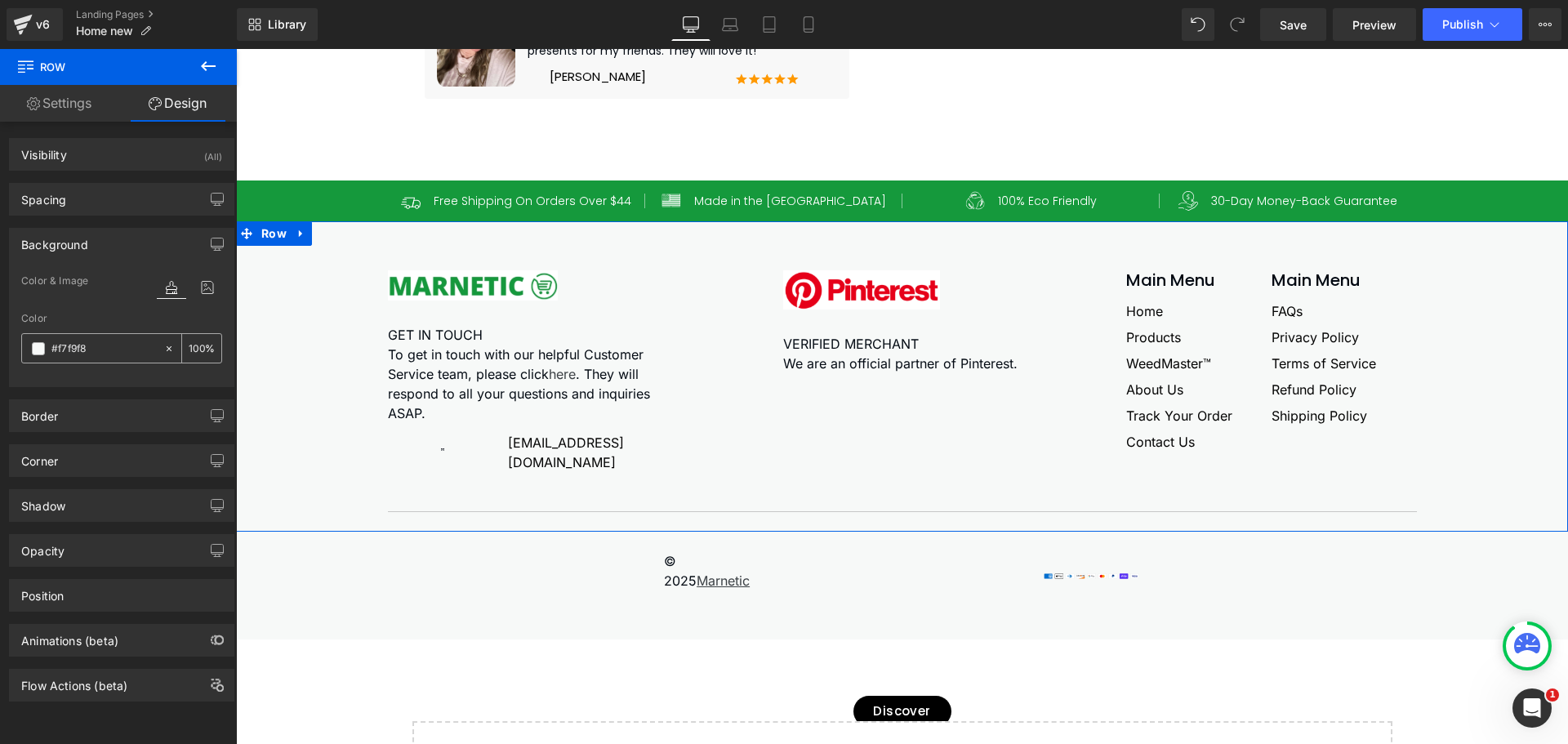
click at [188, 349] on input "100" at bounding box center [196, 348] width 16 height 18
type input "40"
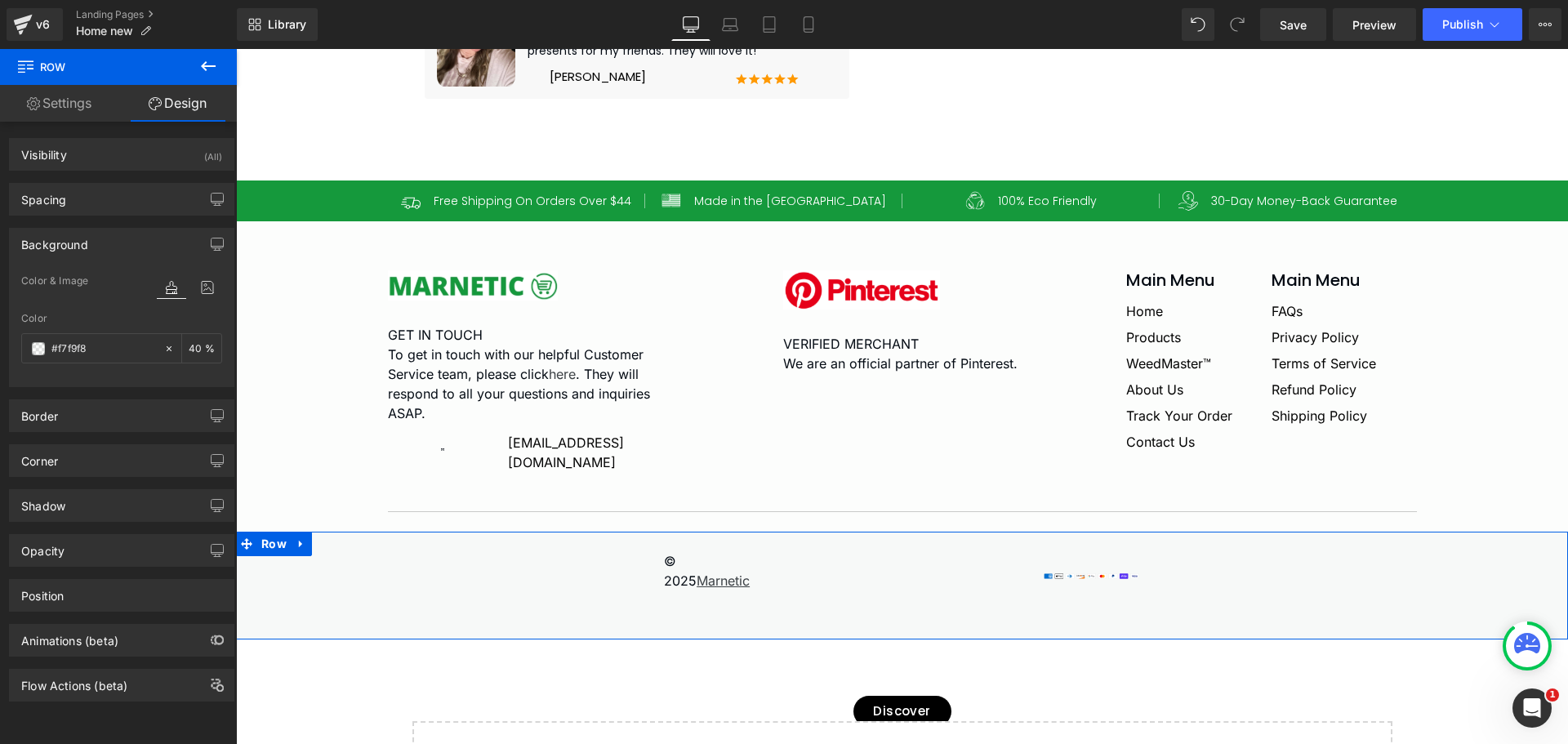
click at [343, 590] on div "© 2025 Marnetic Text Block Image Row Row Row" at bounding box center [902, 571] width 1299 height 39
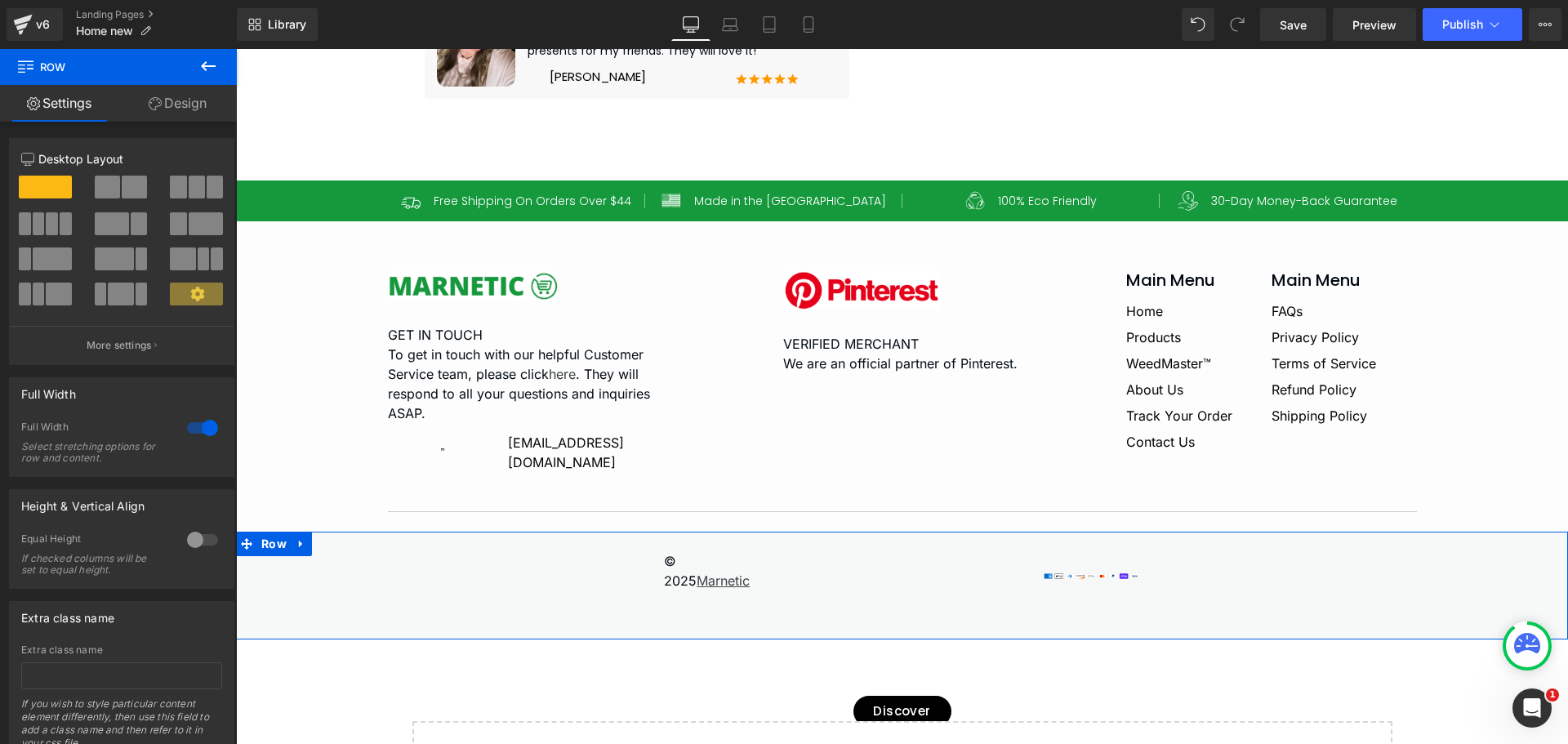
click at [160, 115] on link "Design" at bounding box center [178, 103] width 119 height 36
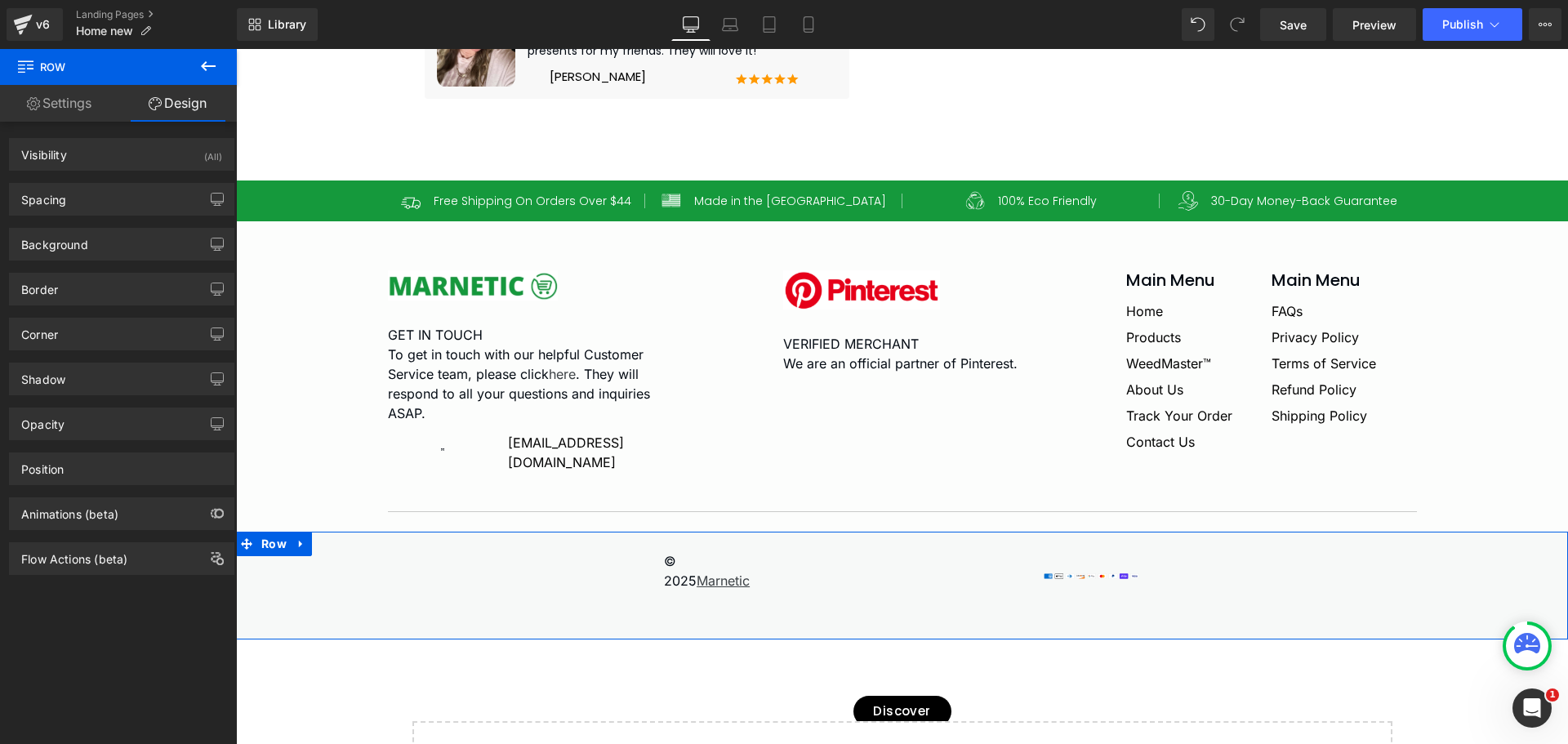
type input "#f7f9f8"
click at [81, 236] on div "Background" at bounding box center [54, 240] width 67 height 23
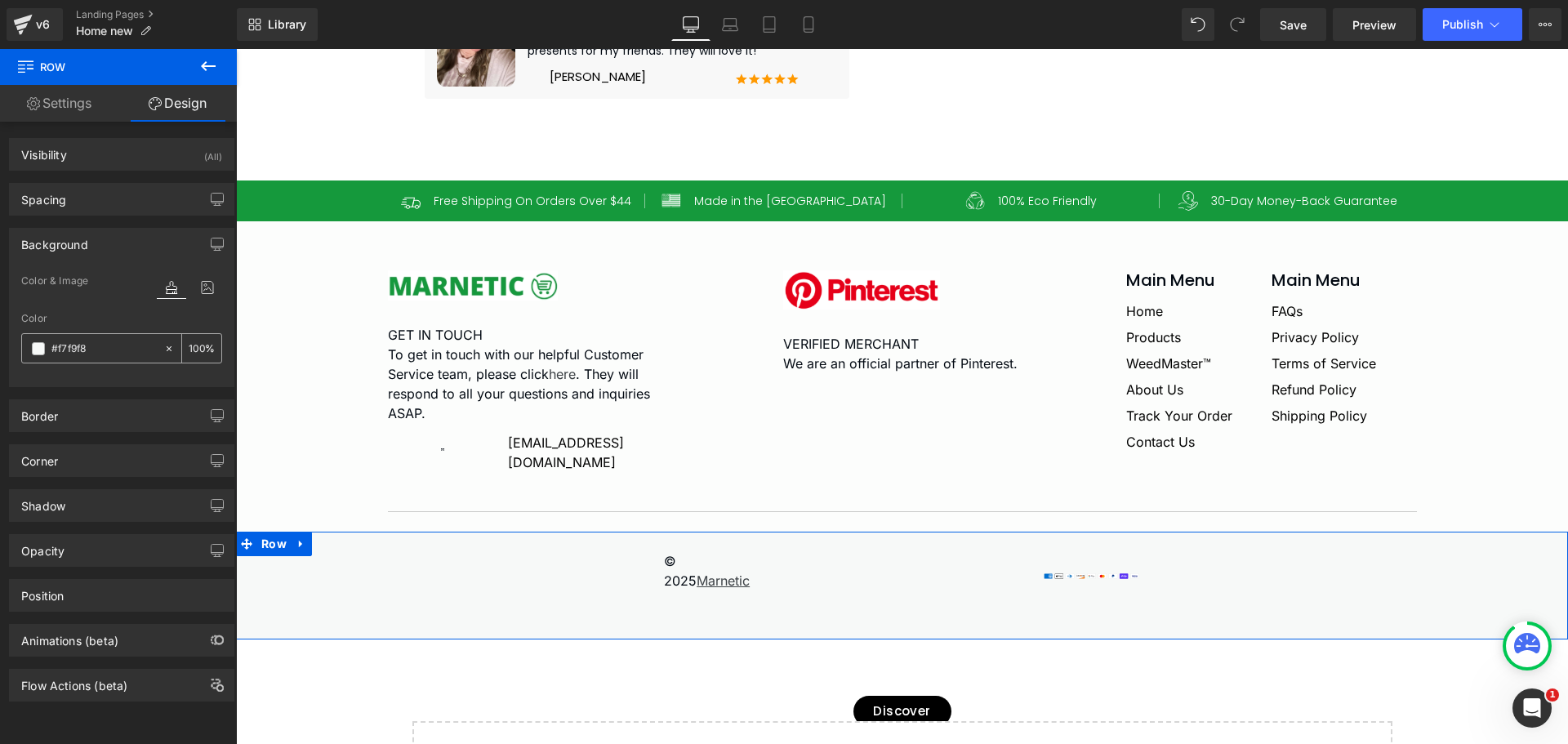
click at [194, 346] on input "100" at bounding box center [196, 348] width 16 height 18
type input "40"
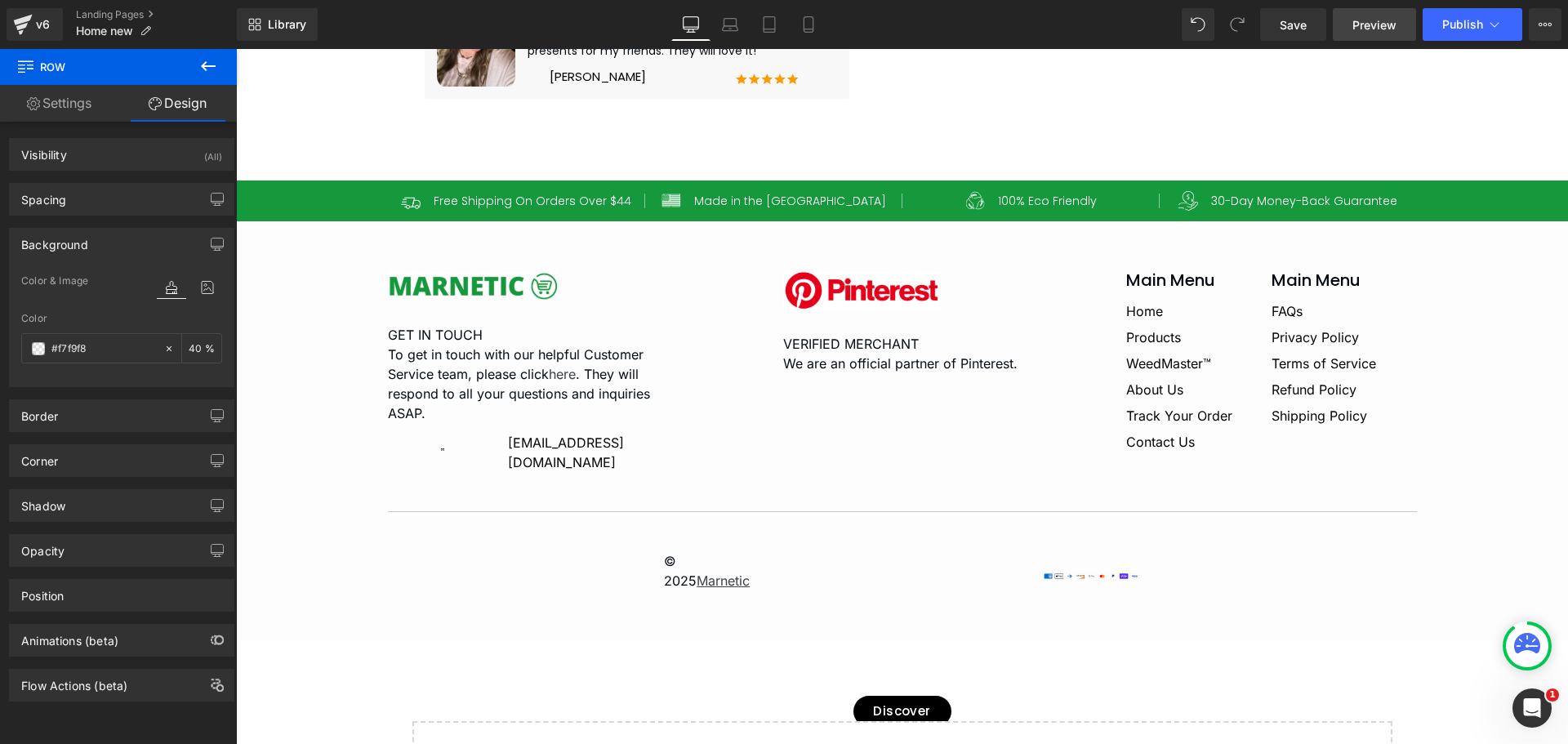
click at [1374, 33] on span "Preview" at bounding box center [1375, 25] width 44 height 17
click at [1297, 28] on span "Save" at bounding box center [1293, 25] width 27 height 17
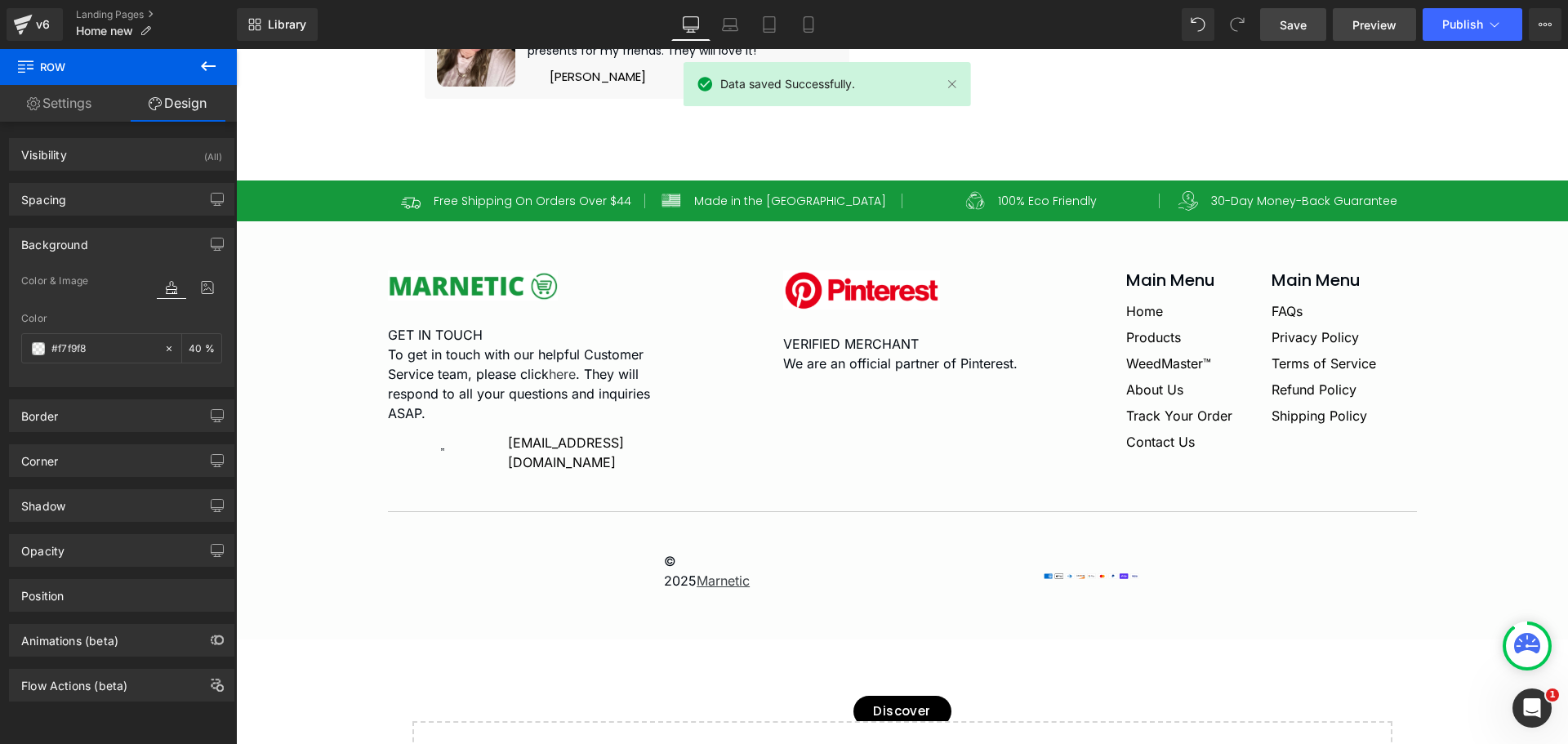
click at [1375, 26] on span "Preview" at bounding box center [1375, 25] width 44 height 17
